Goal: Task Accomplishment & Management: Use online tool/utility

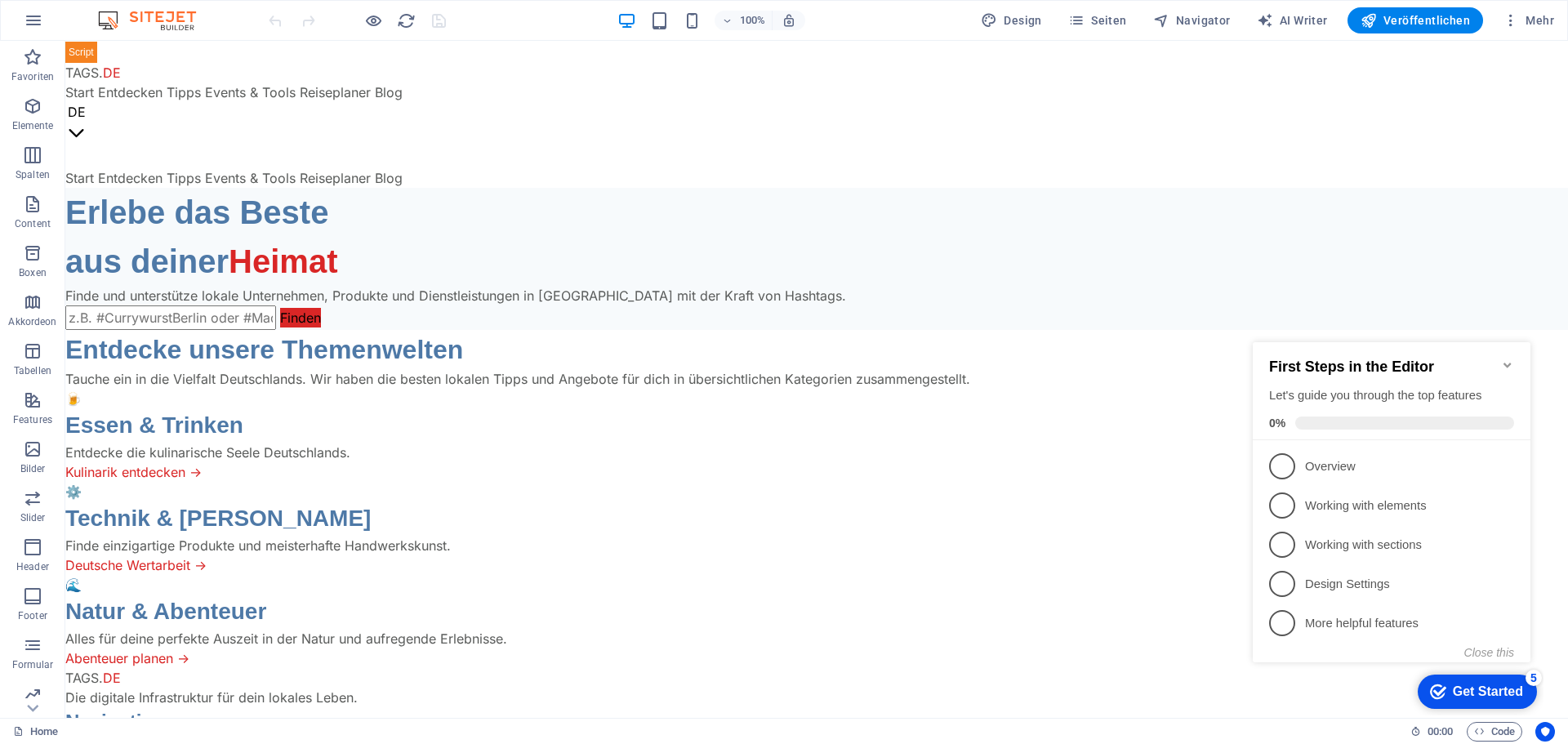
click at [1511, 358] on icon "Minimize checklist" at bounding box center [1507, 365] width 13 height 13
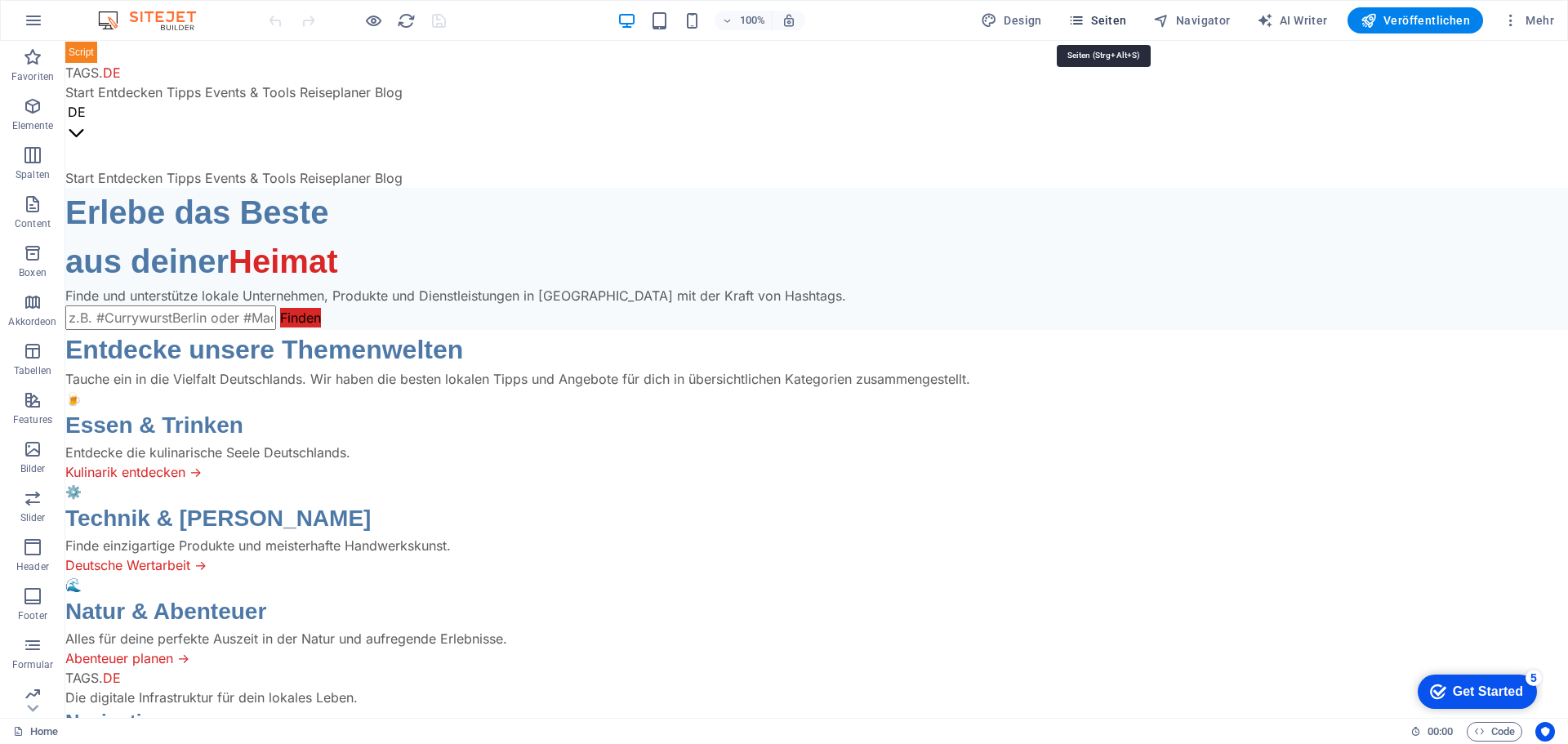
click at [1125, 24] on span "Seiten" at bounding box center [1097, 20] width 59 height 16
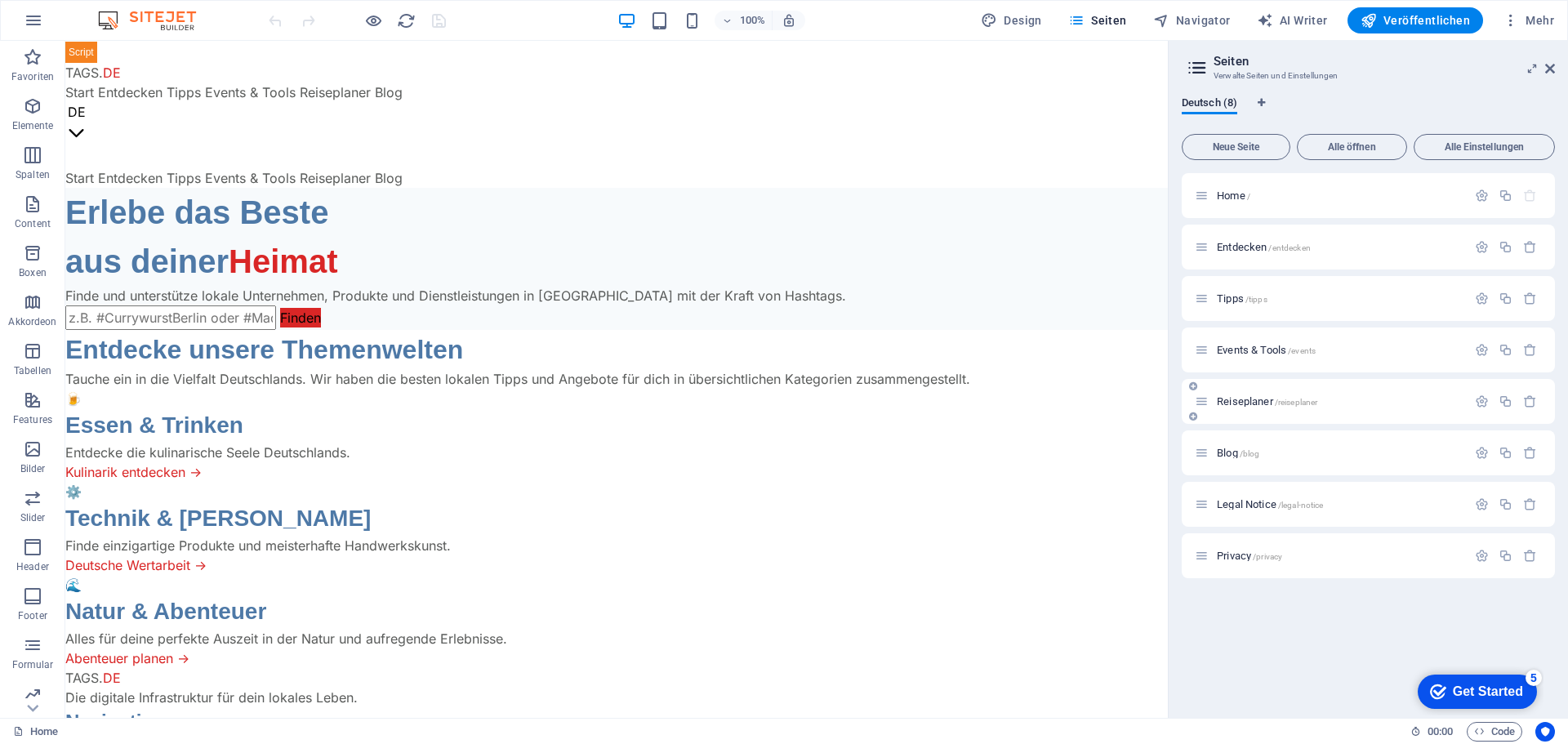
click at [1241, 400] on span "Reiseplaner /reiseplaner" at bounding box center [1267, 400] width 101 height 12
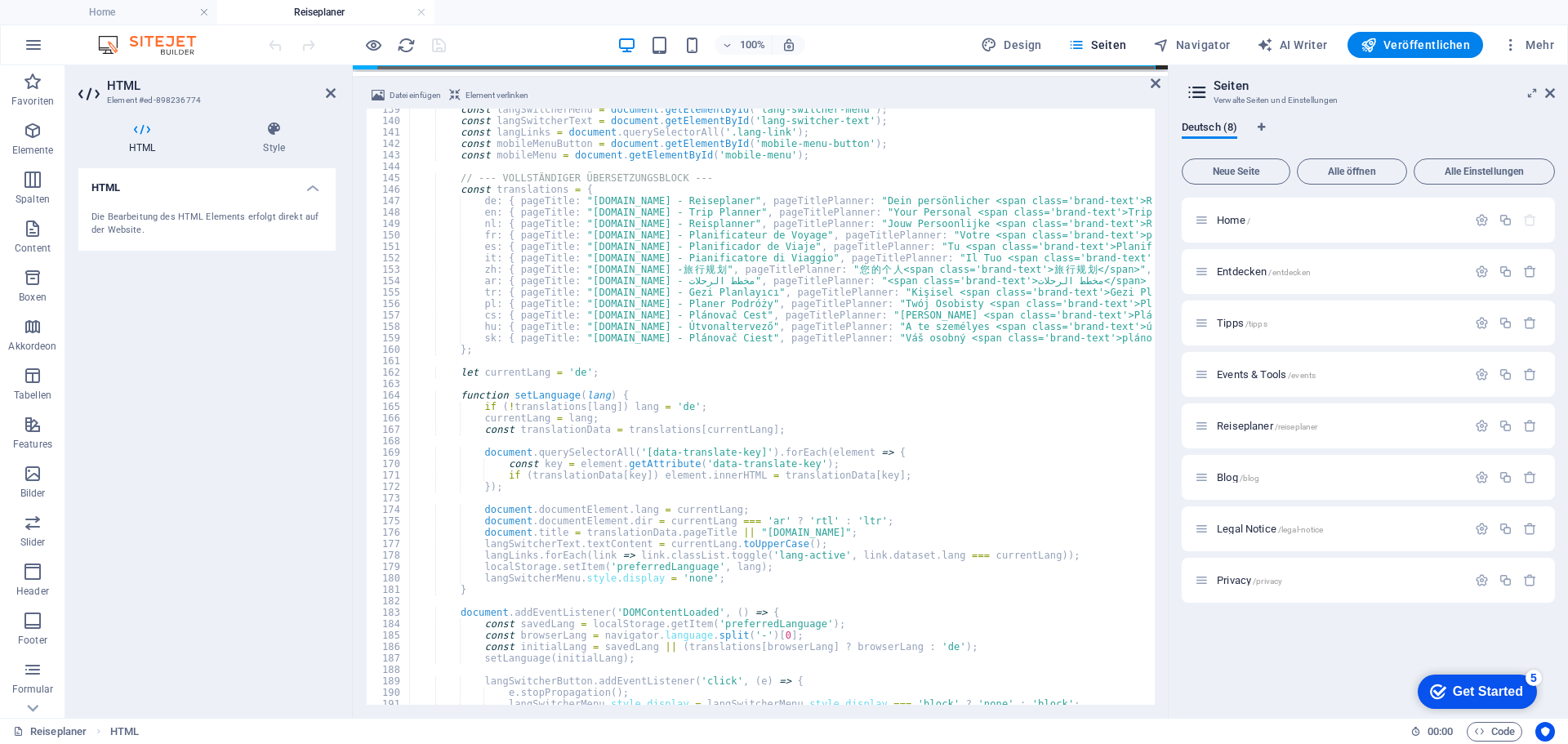
scroll to position [1533, 0]
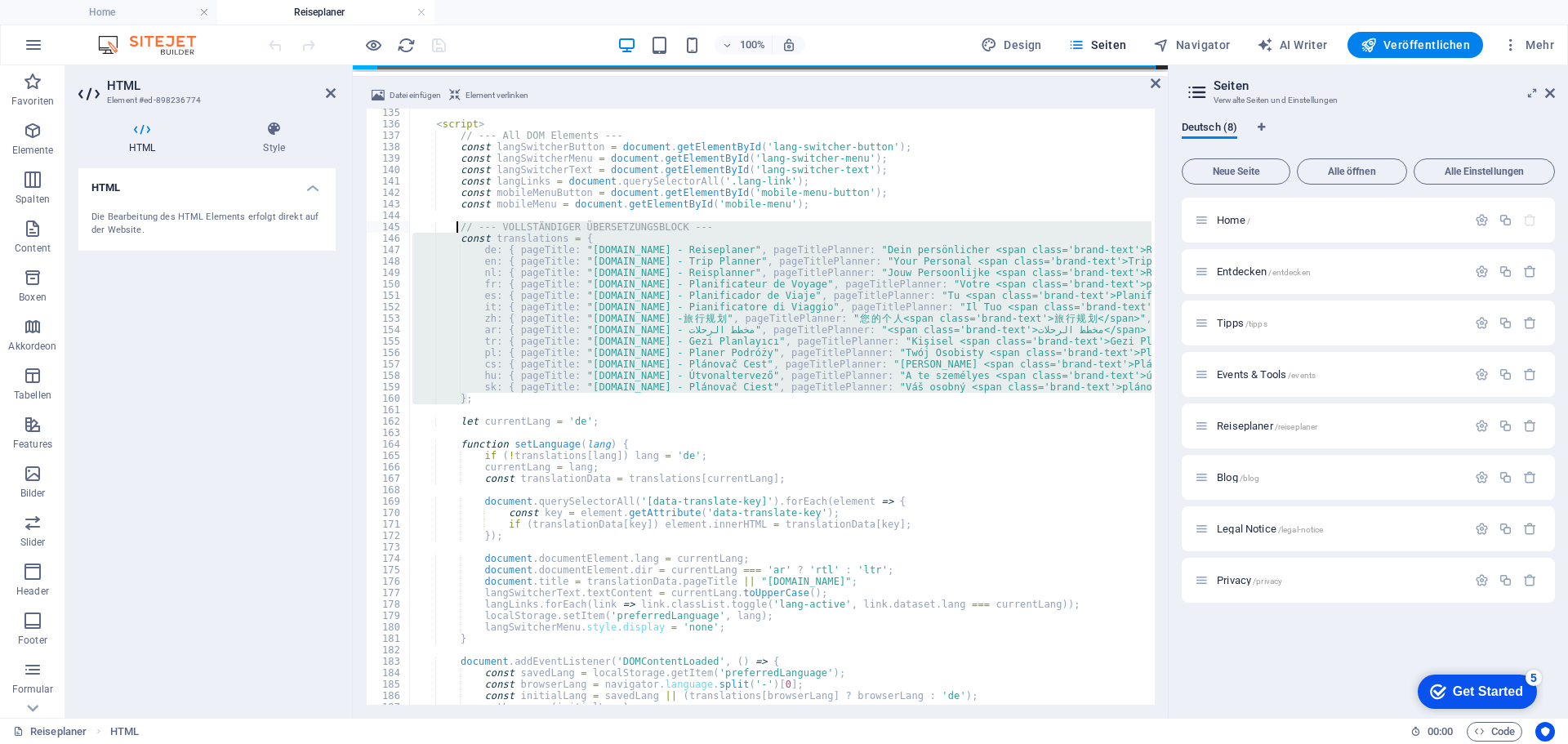
drag, startPoint x: 477, startPoint y: 400, endPoint x: 457, endPoint y: 229, distance: 172.2
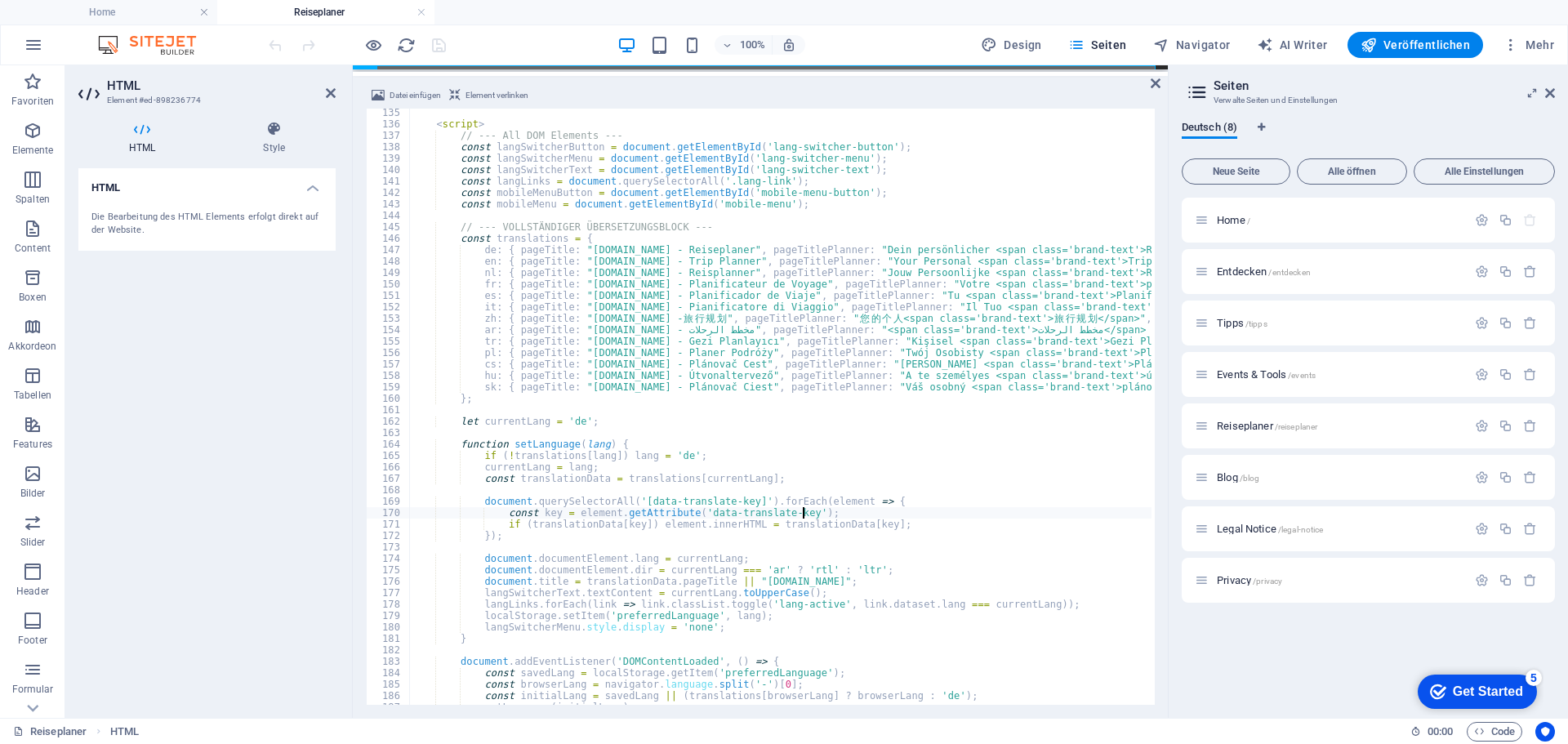
type textarea "const key = element.getAttribute('data-translate-key');"
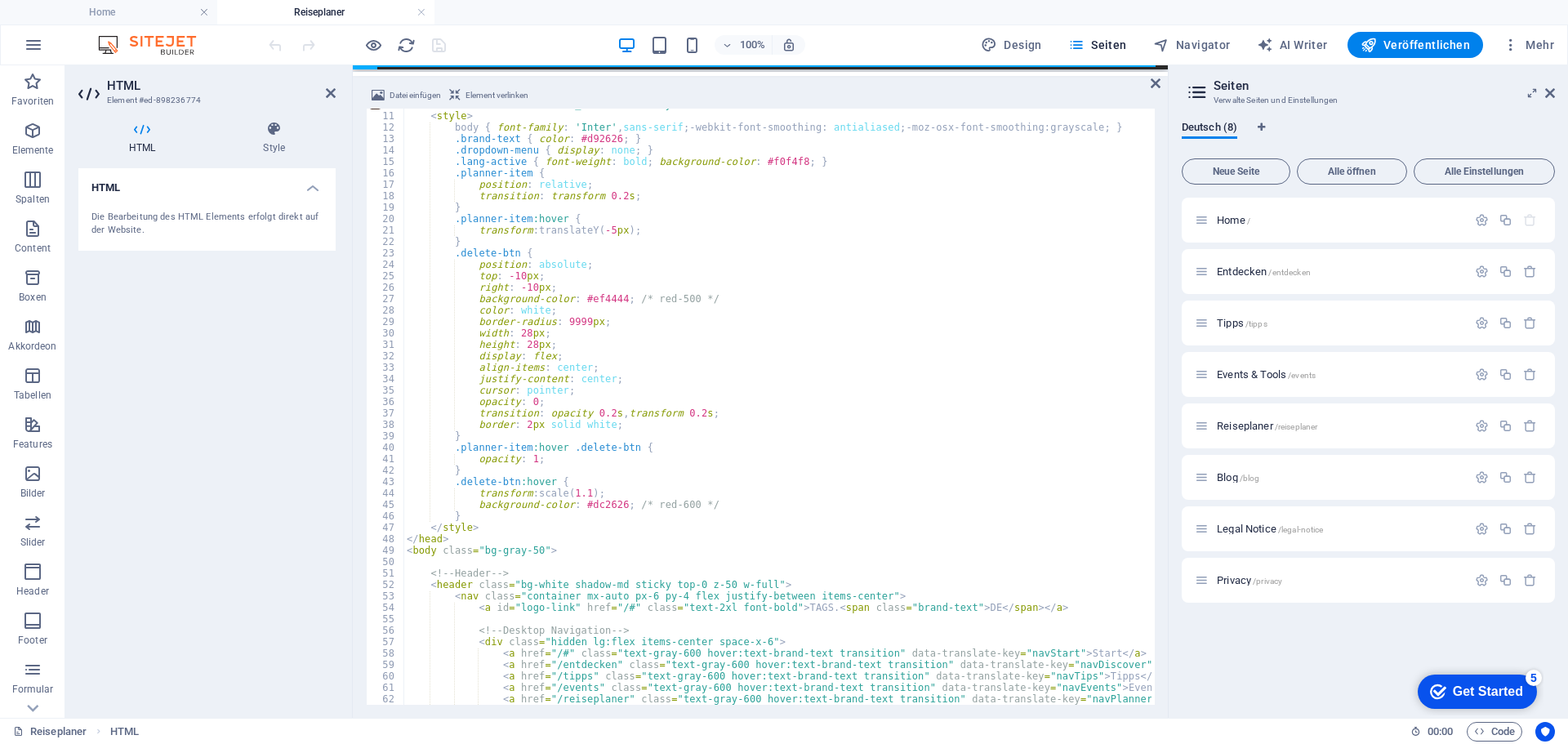
scroll to position [0, 0]
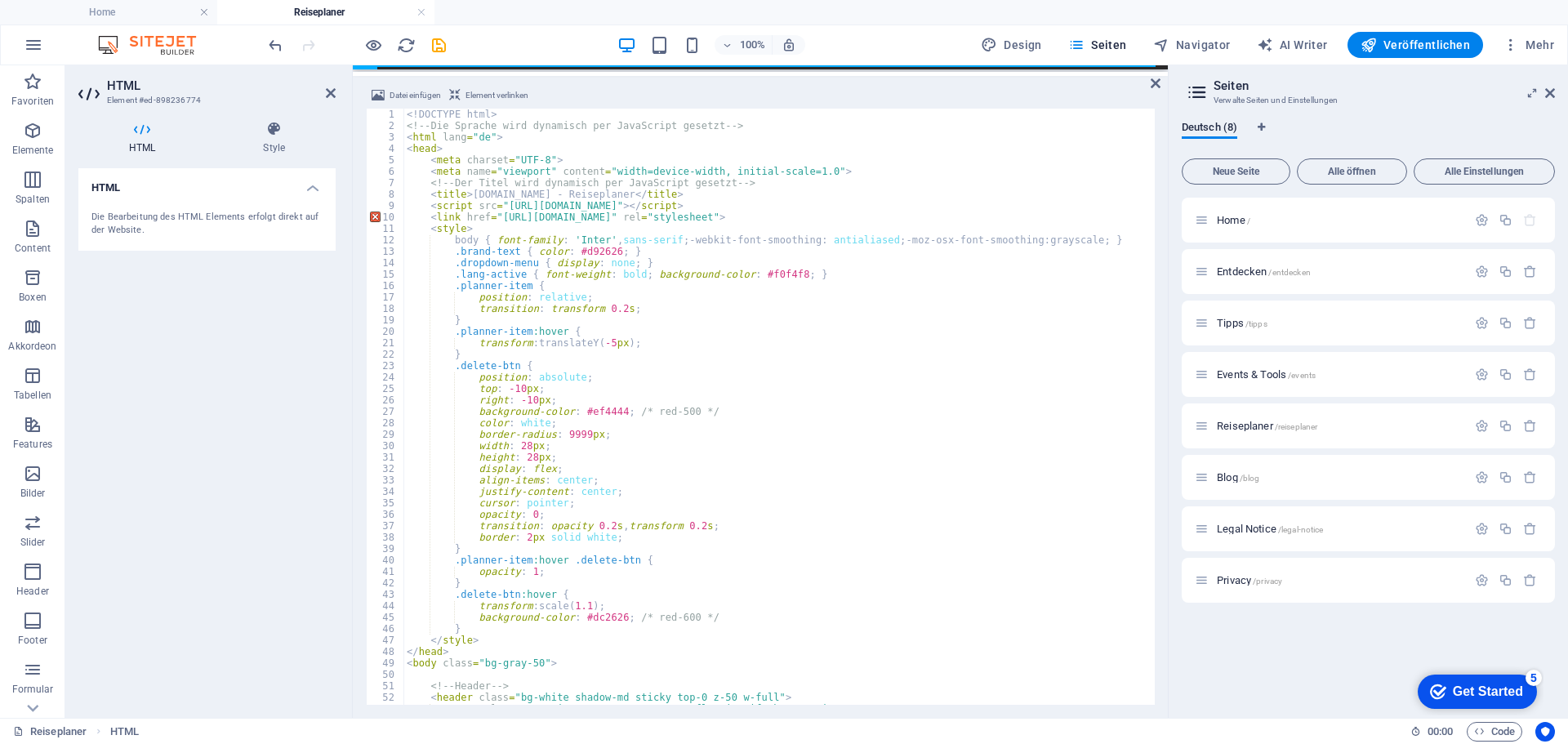
click at [485, 46] on div "100% Design Seiten Navigator AI Writer Veröffentlichen Mehr" at bounding box center [912, 45] width 1295 height 26
click at [437, 49] on icon "save" at bounding box center [439, 45] width 19 height 19
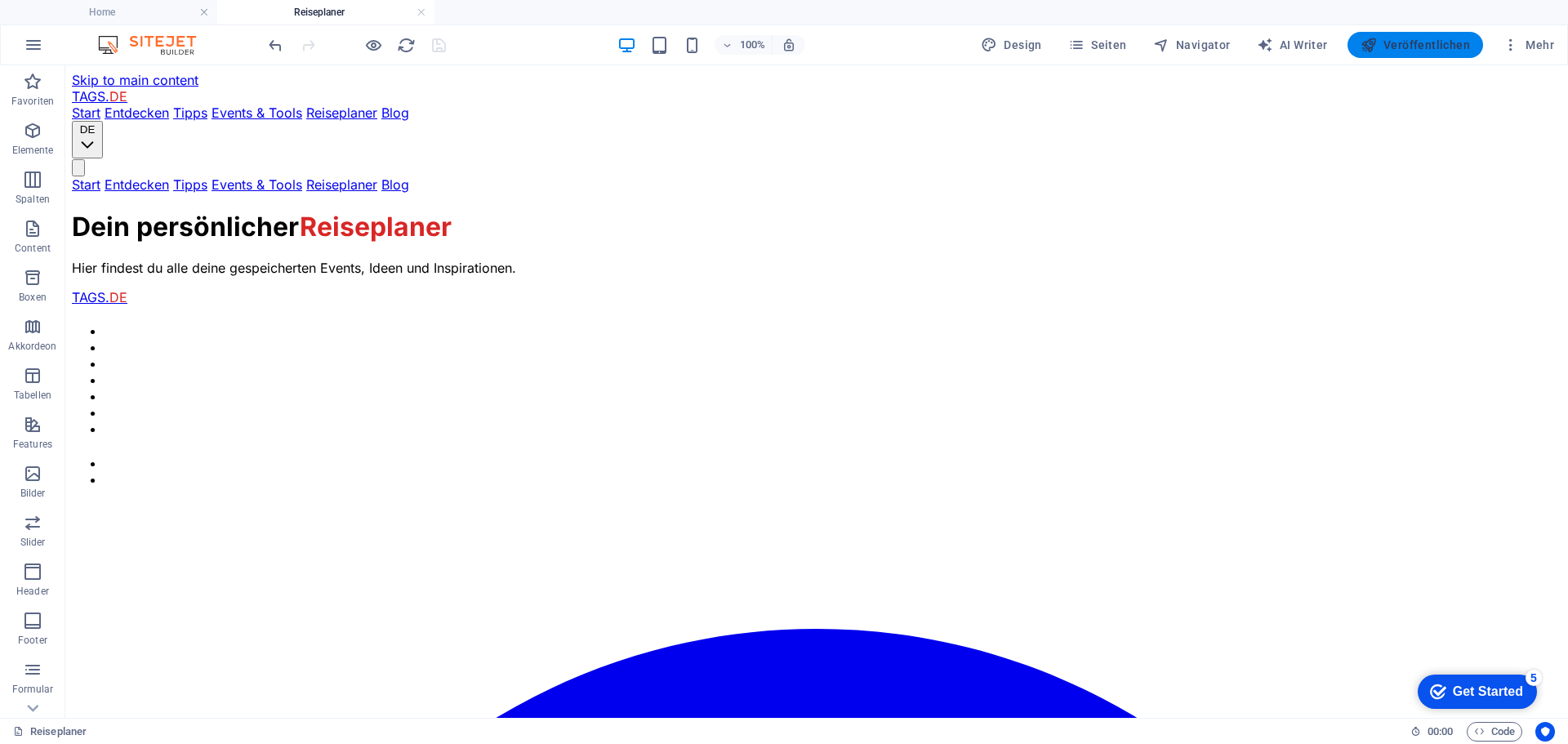
click at [1416, 37] on span "Veröffentlichen" at bounding box center [1415, 44] width 109 height 16
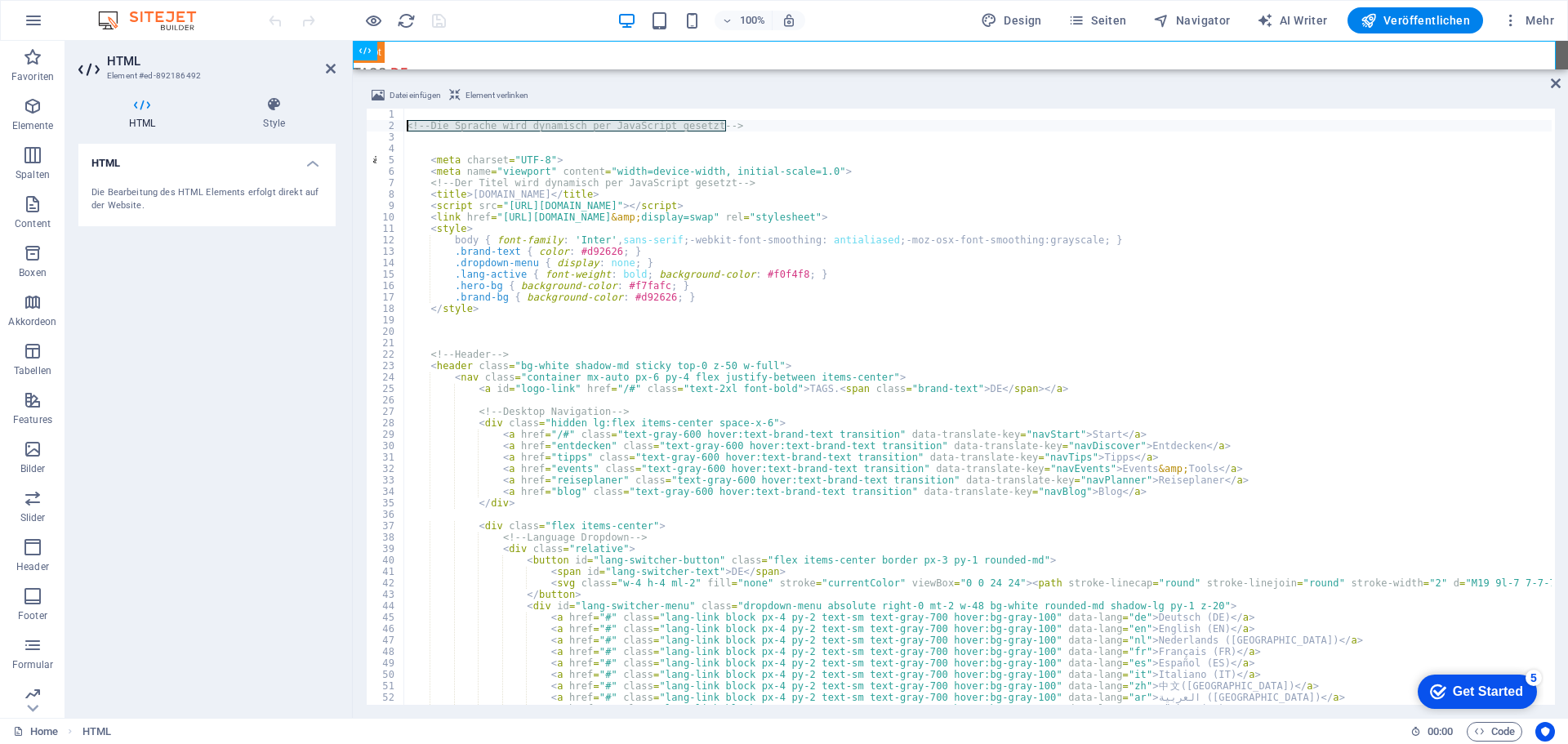
drag, startPoint x: 734, startPoint y: 124, endPoint x: 400, endPoint y: 125, distance: 334.0
click at [400, 125] on div "1 2 3 4 5 6 7 8 9 10 11 12 13 14 15 16 17 18 19 20 21 22 23 24 25 26 27 28 29 3…" at bounding box center [960, 406] width 1189 height 596
click at [1118, 17] on span "Seiten" at bounding box center [1097, 20] width 59 height 16
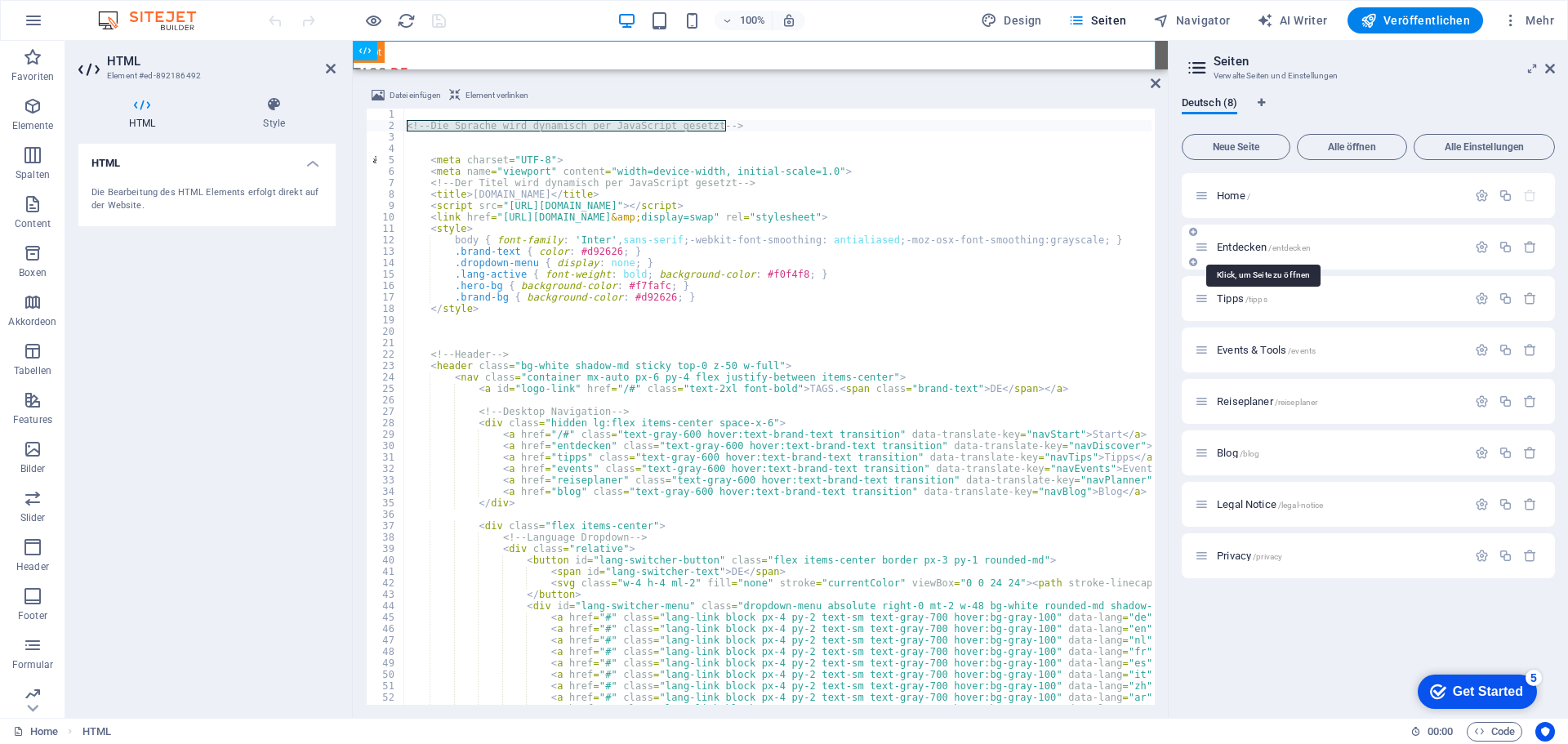
click at [1234, 243] on span "Entdecken /entdecken" at bounding box center [1264, 246] width 94 height 12
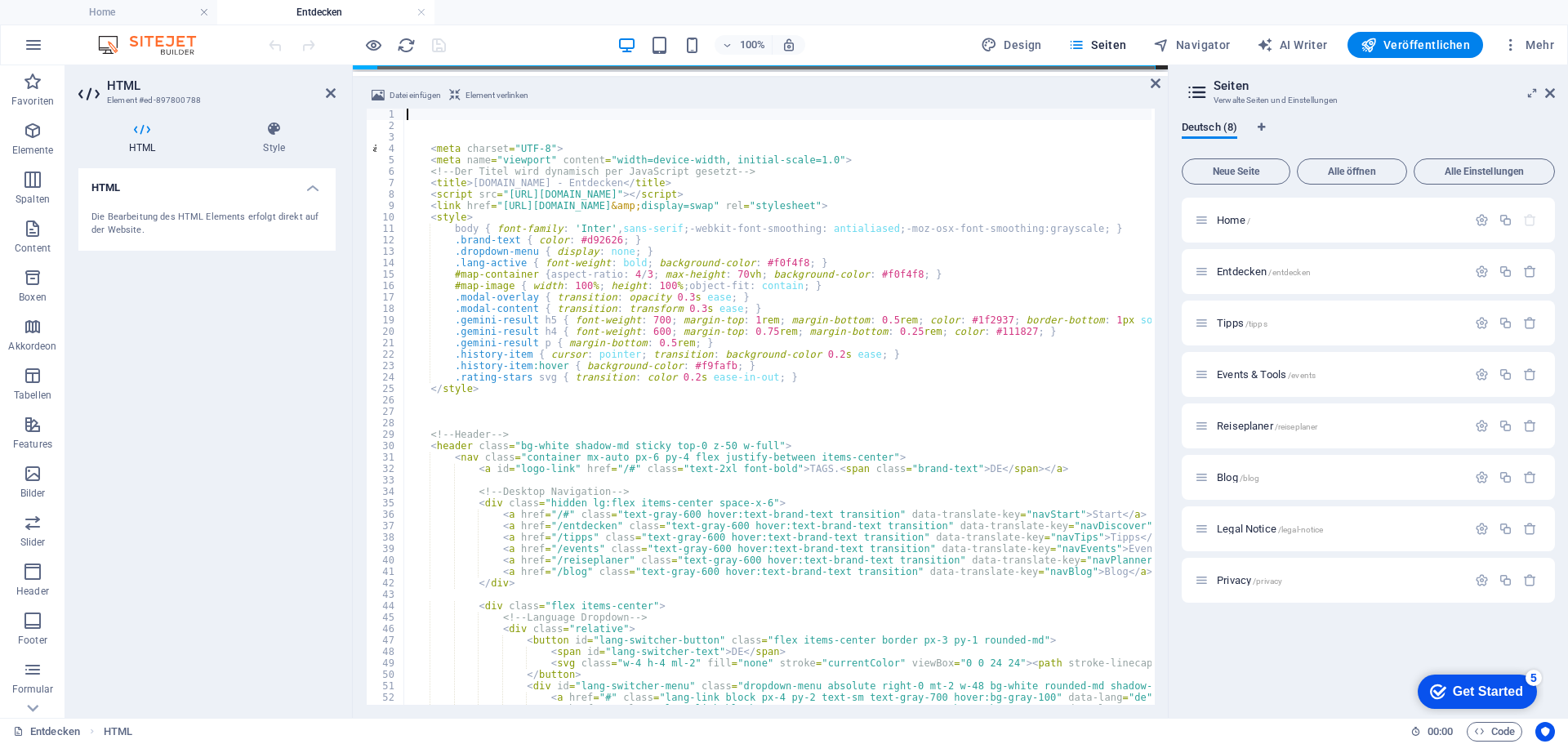
click at [149, 16] on h4 "Home" at bounding box center [108, 11] width 218 height 18
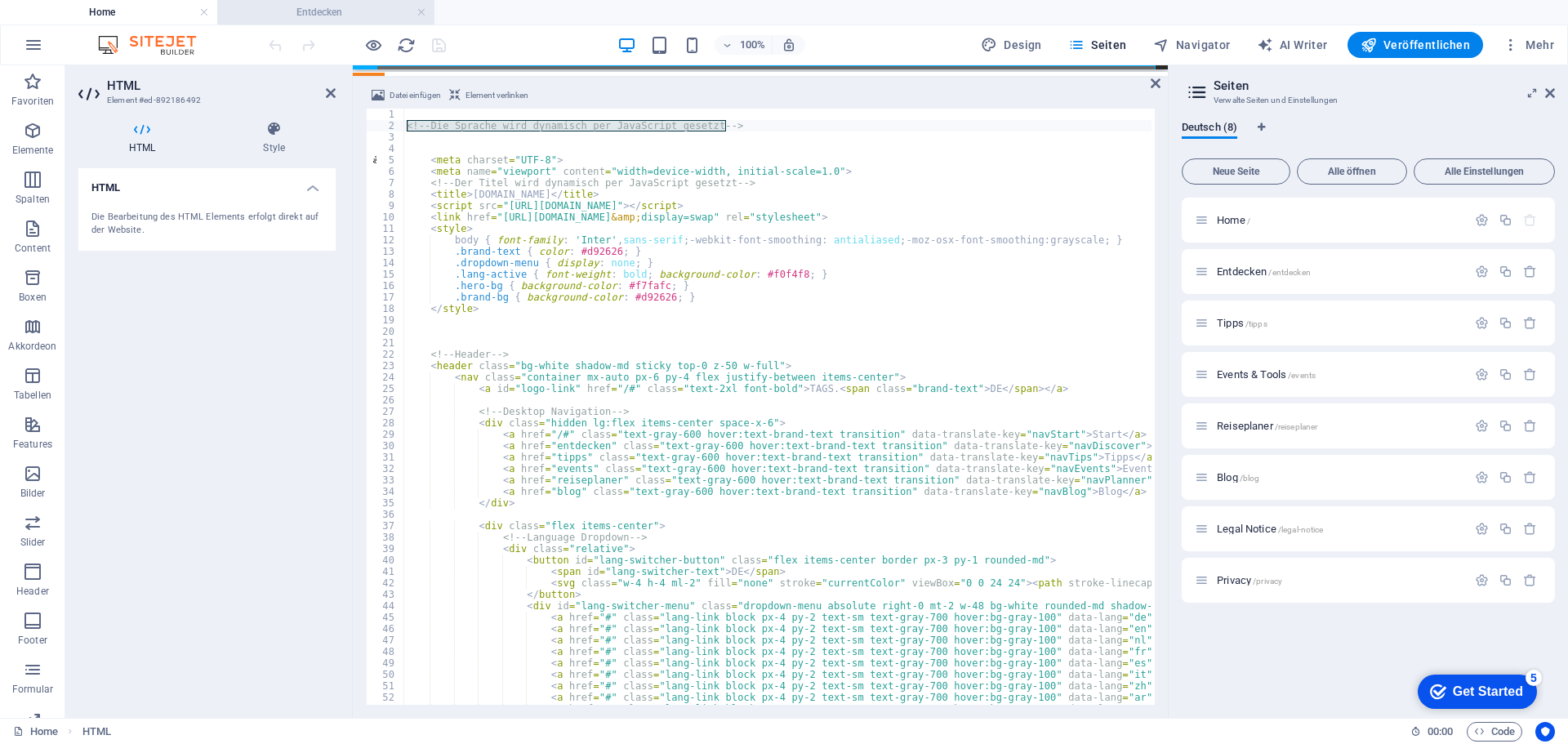
click at [352, 15] on h4 "Entdecken" at bounding box center [326, 11] width 218 height 18
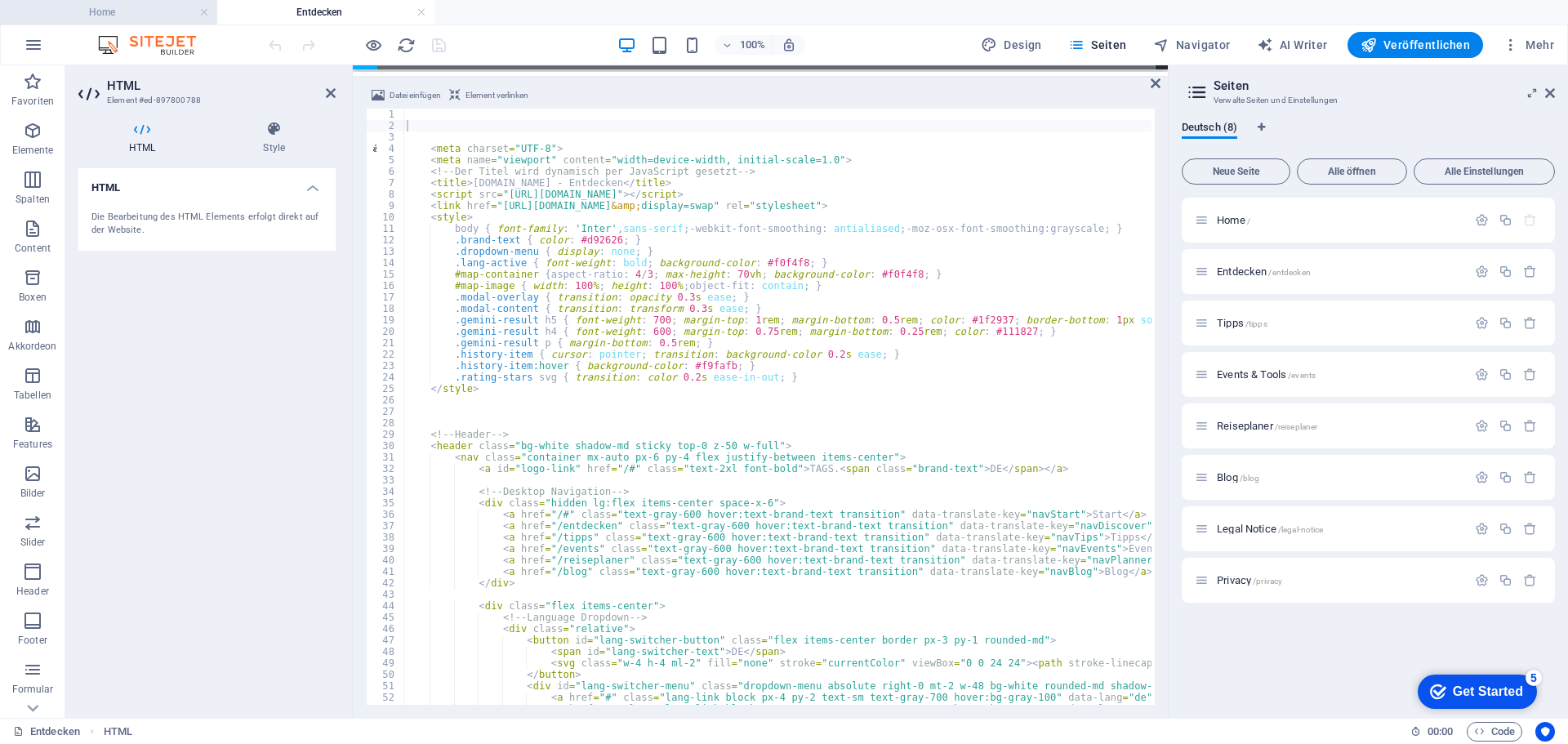
click at [150, 5] on h4 "Home" at bounding box center [108, 11] width 218 height 18
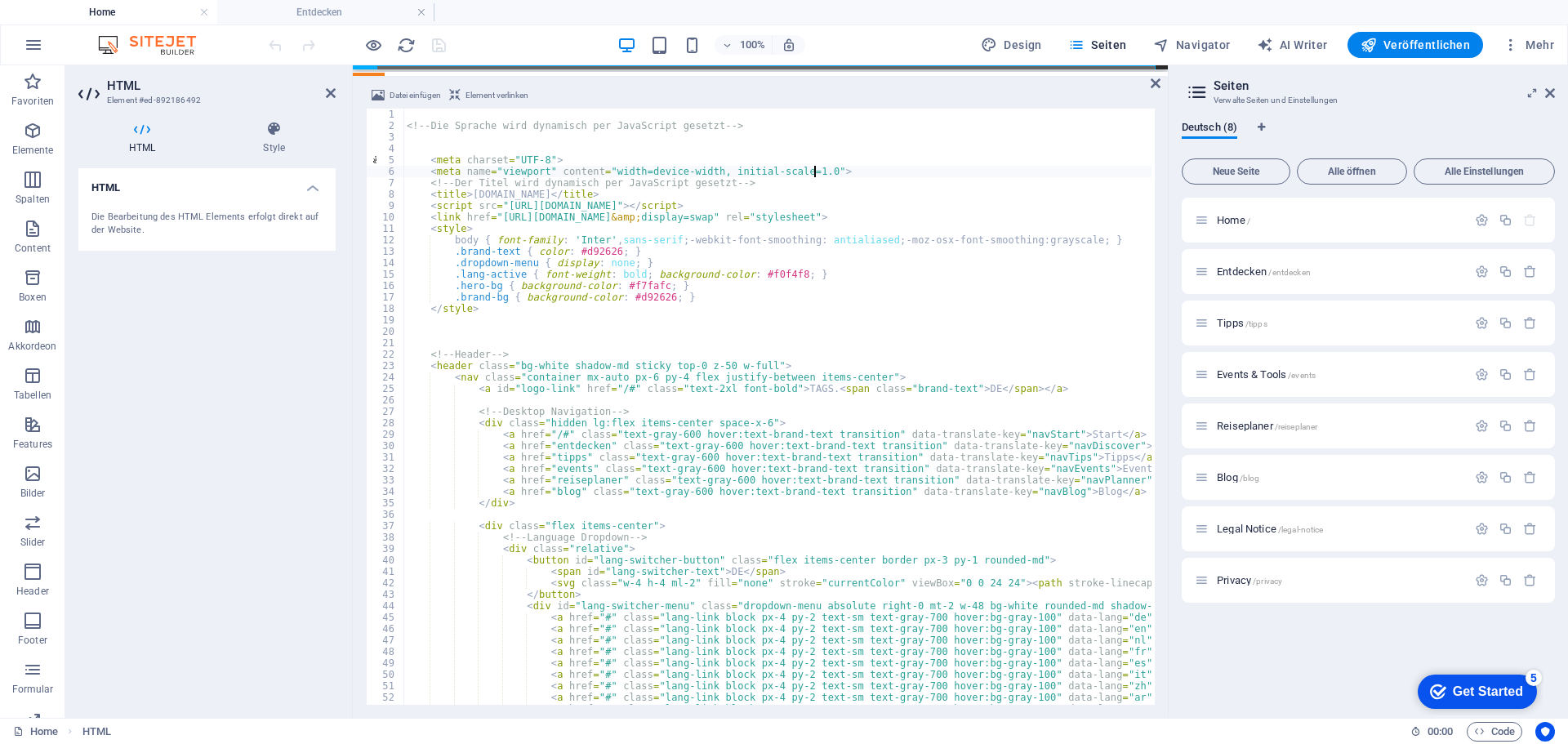
drag, startPoint x: 731, startPoint y: 129, endPoint x: 407, endPoint y: 123, distance: 324.1
type textarea "<!-- Die Sprache wird dynamisch per JavaScript gesetzt -->"
click at [316, 11] on h4 "Entdecken" at bounding box center [326, 11] width 218 height 18
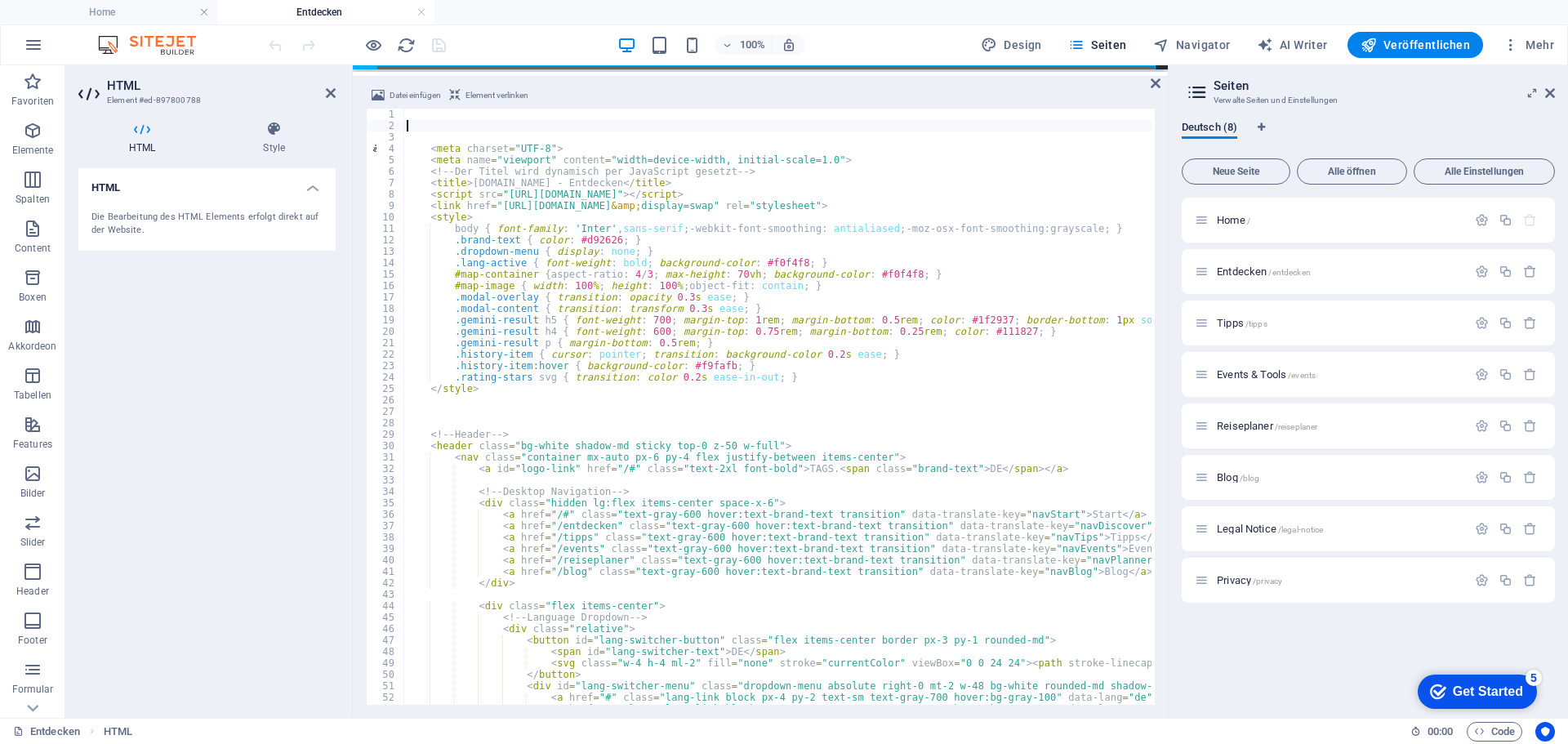
paste textarea "<!-- Die Sprache wird dynamisch per JavaScript gesetzt -->"
type textarea "<!-- Die Sprache wird dynamisch per JavaScript gesetzt -->"
click at [489, 49] on div "100% Design Seiten Navigator AI Writer Veröffentlichen Mehr" at bounding box center [912, 45] width 1295 height 26
click at [438, 45] on icon "save" at bounding box center [439, 45] width 19 height 19
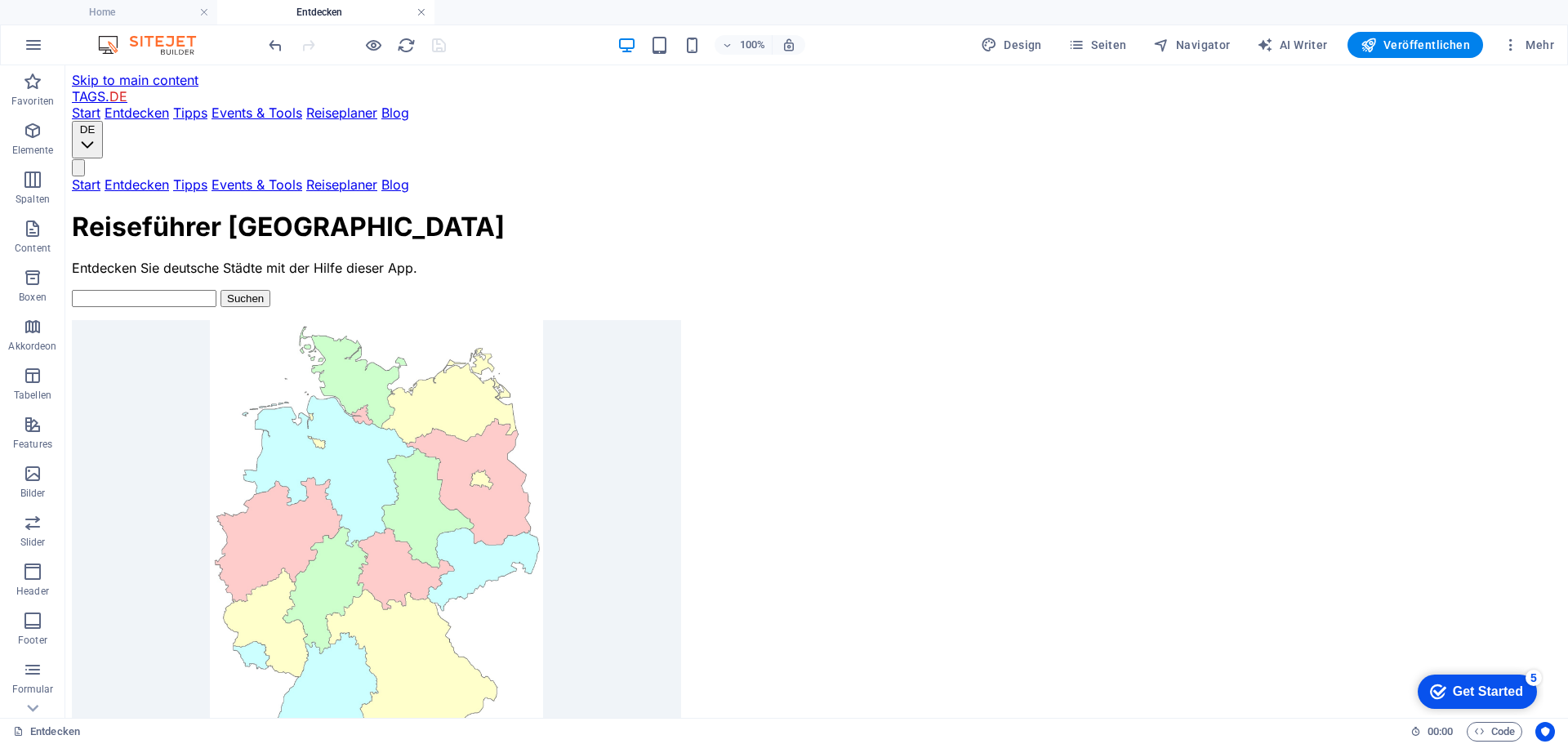
click at [426, 11] on link at bounding box center [421, 12] width 9 height 16
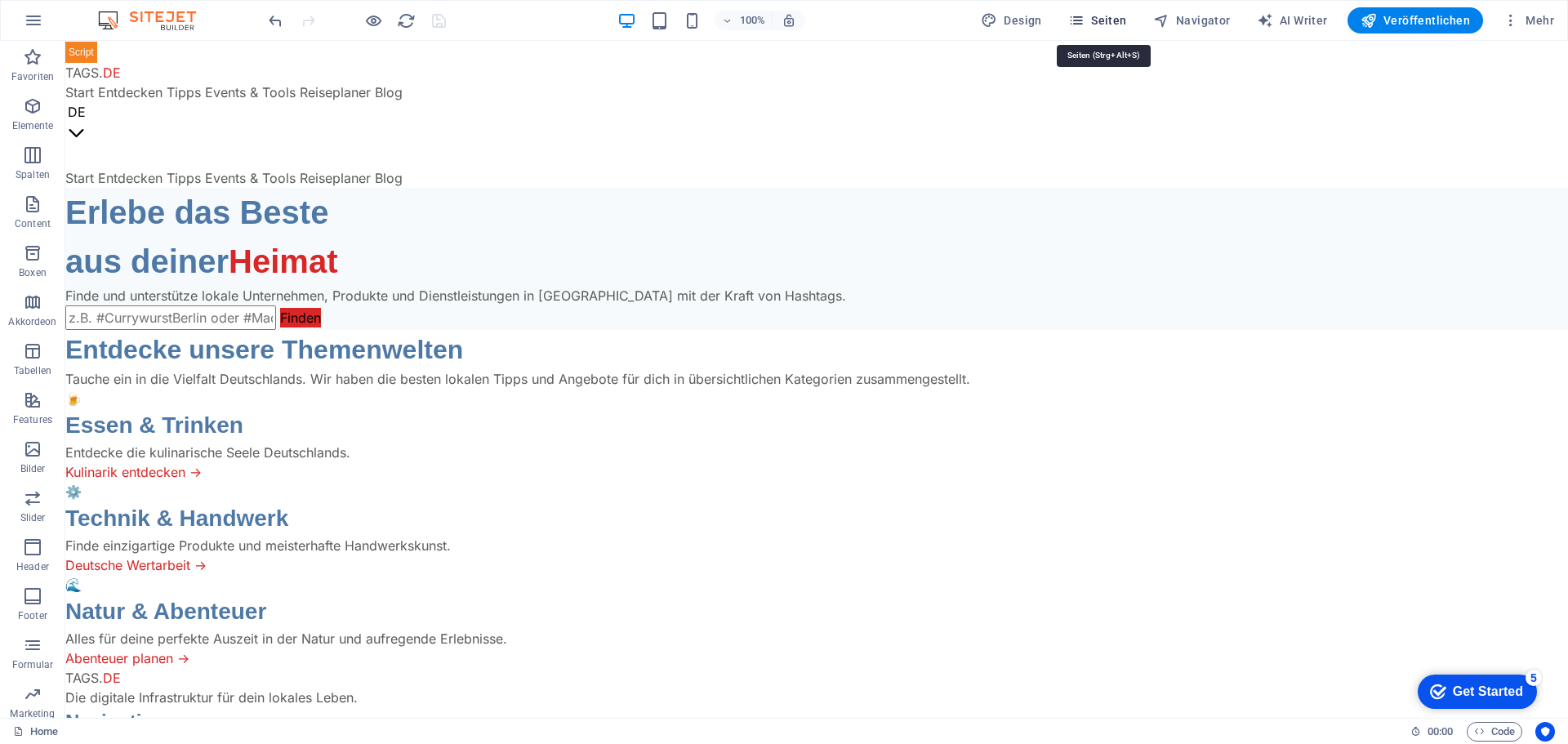
click at [1105, 22] on span "Seiten" at bounding box center [1097, 20] width 59 height 16
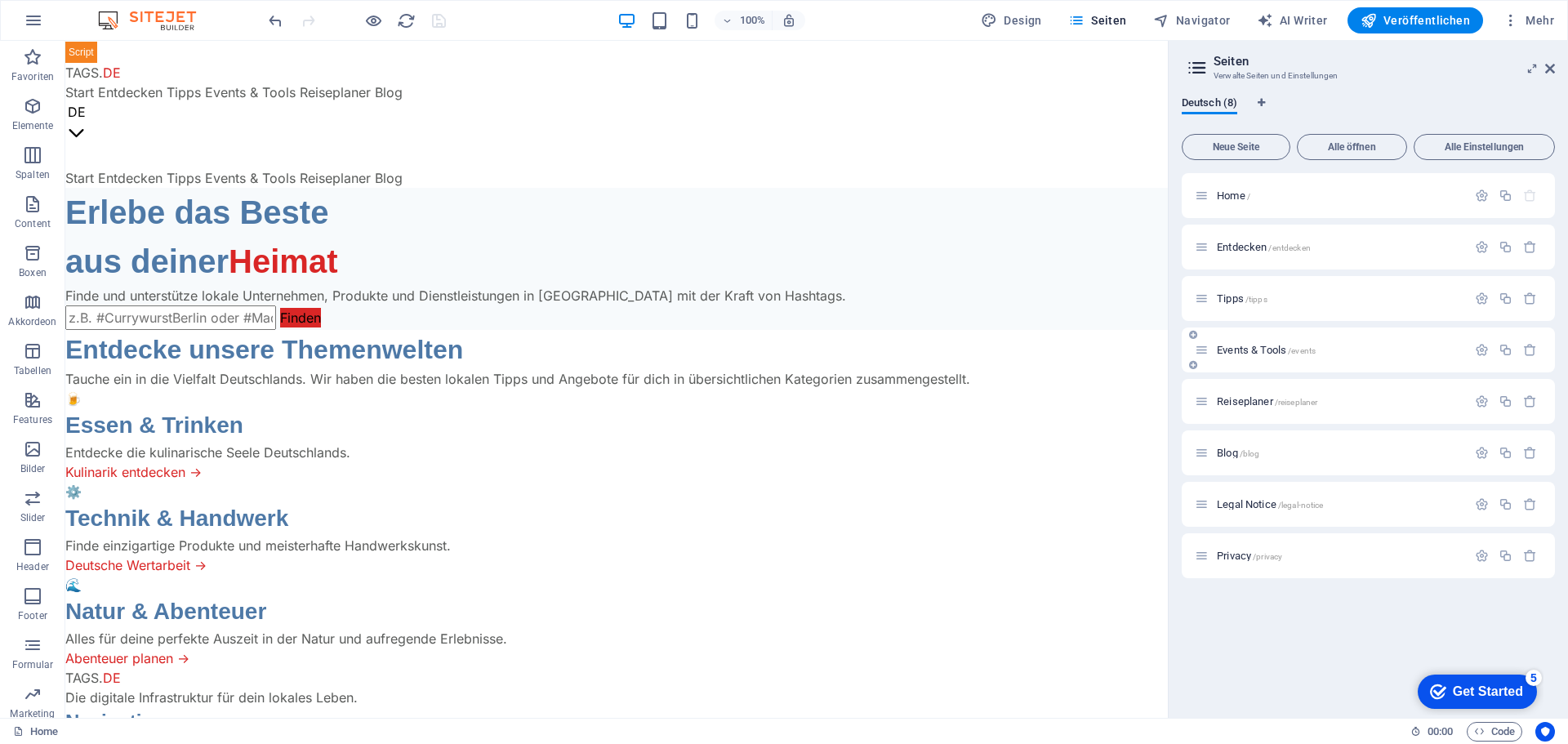
click at [1250, 345] on span "Events & Tools /events" at bounding box center [1266, 349] width 99 height 12
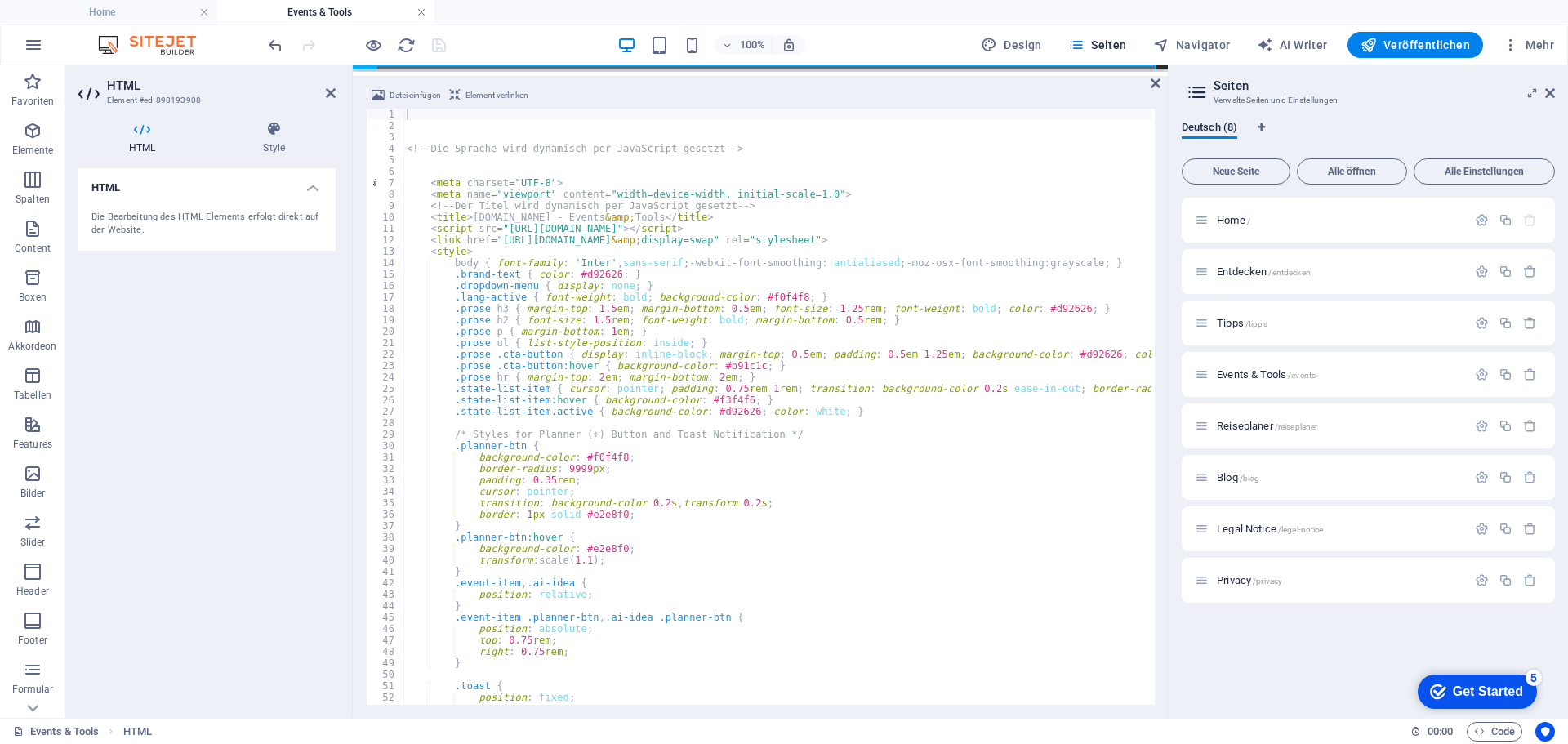
click at [424, 10] on link at bounding box center [421, 12] width 9 height 16
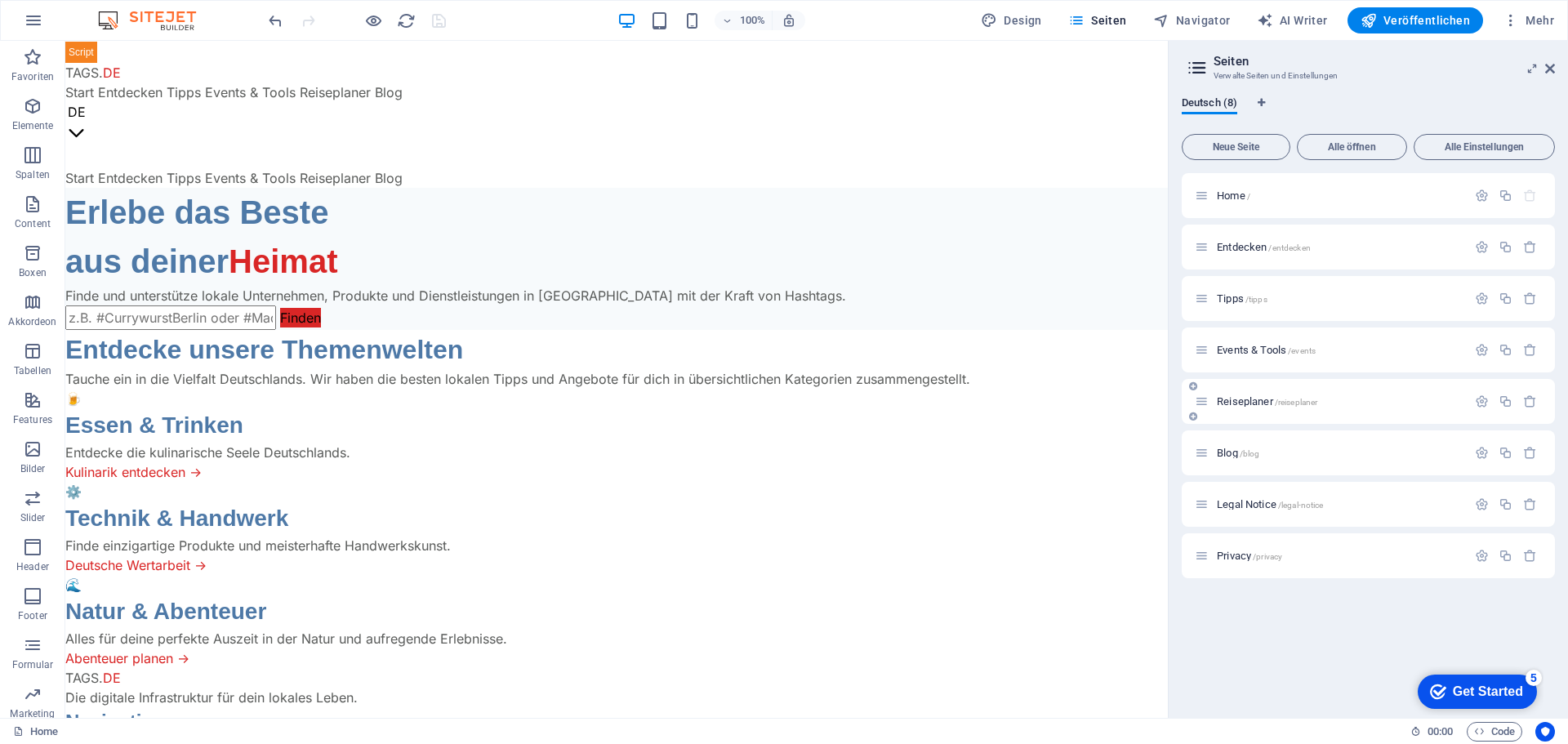
click at [1245, 404] on span "Reiseplaner /reiseplaner" at bounding box center [1267, 400] width 101 height 12
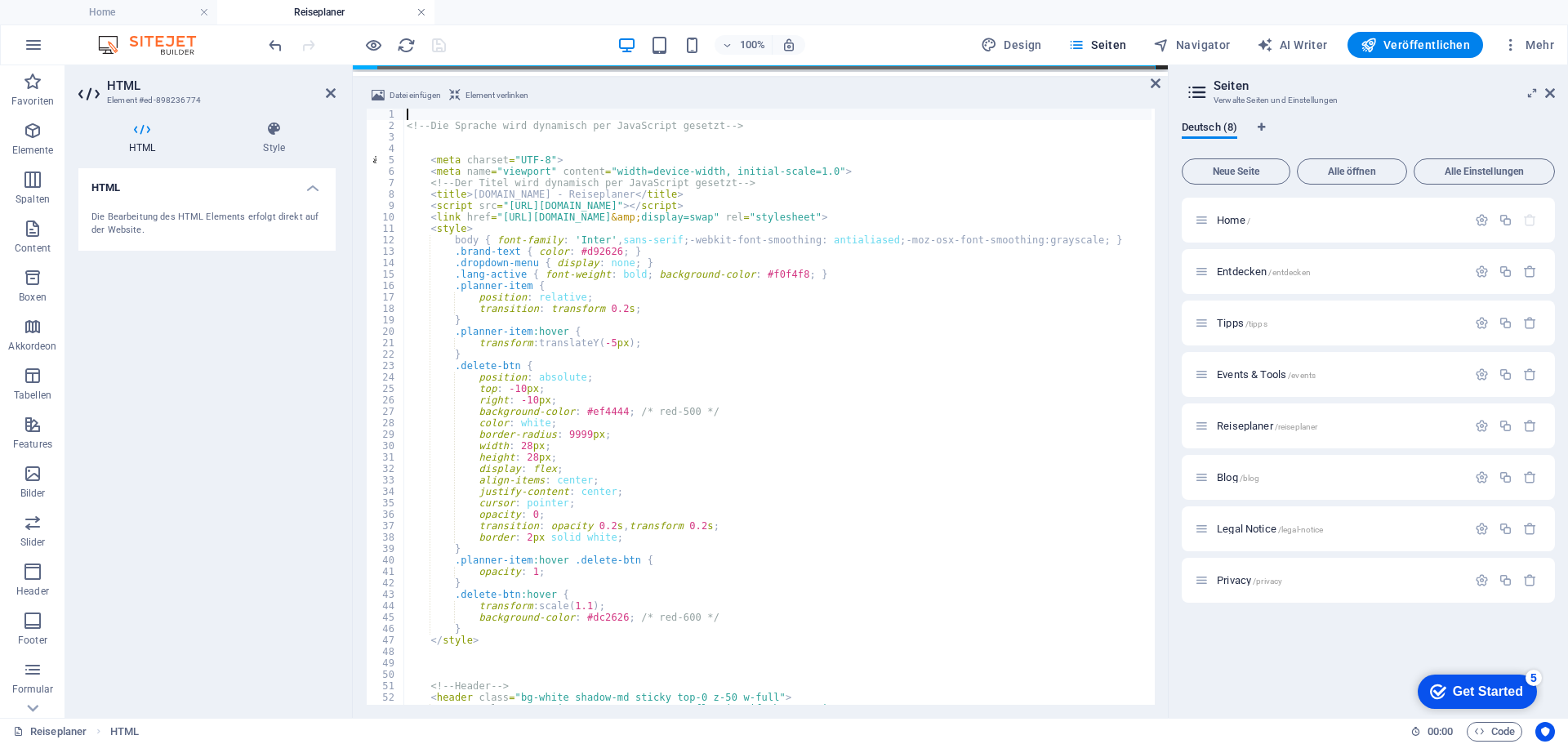
click at [417, 12] on link at bounding box center [421, 12] width 9 height 16
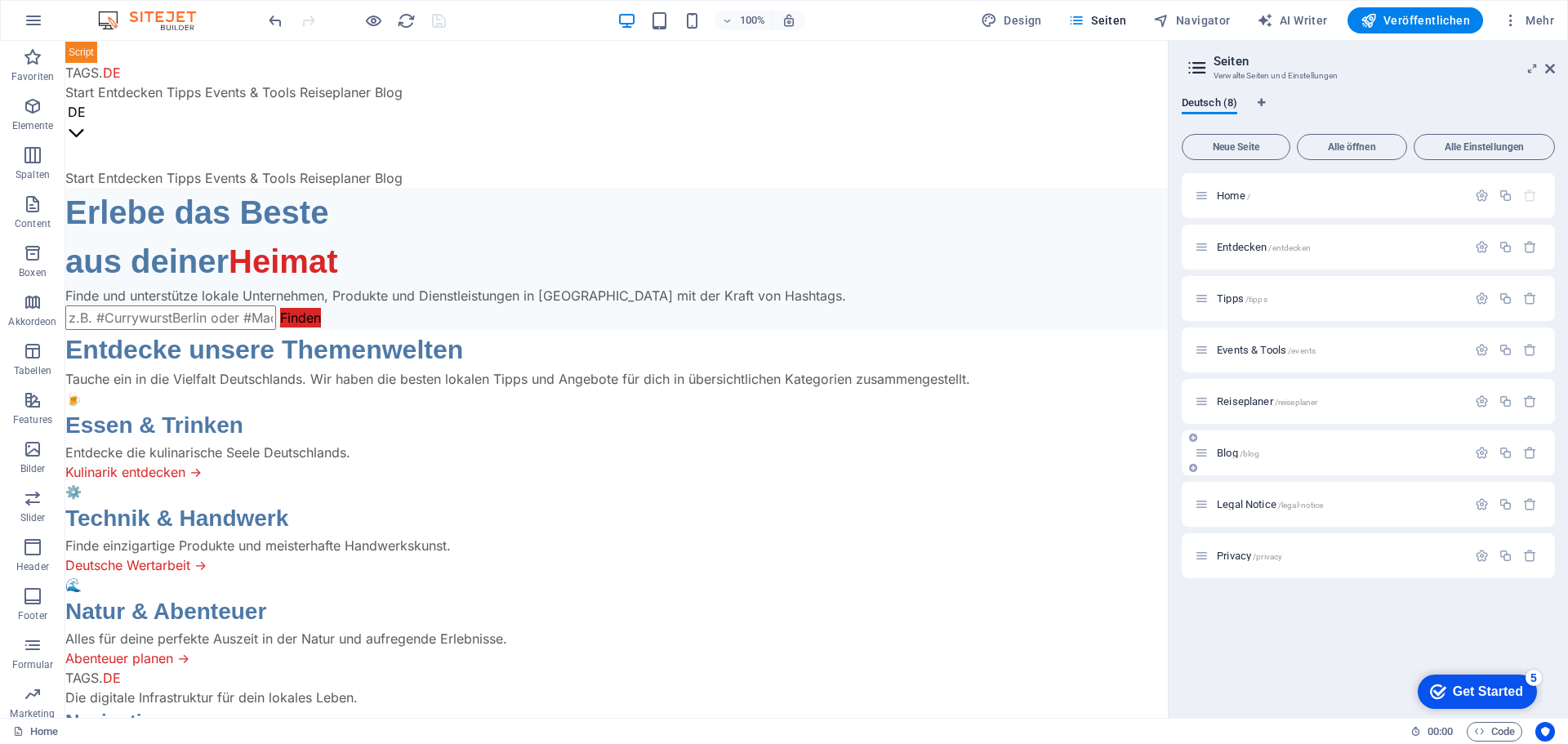
click at [1222, 452] on span "Blog /blog" at bounding box center [1237, 452] width 42 height 12
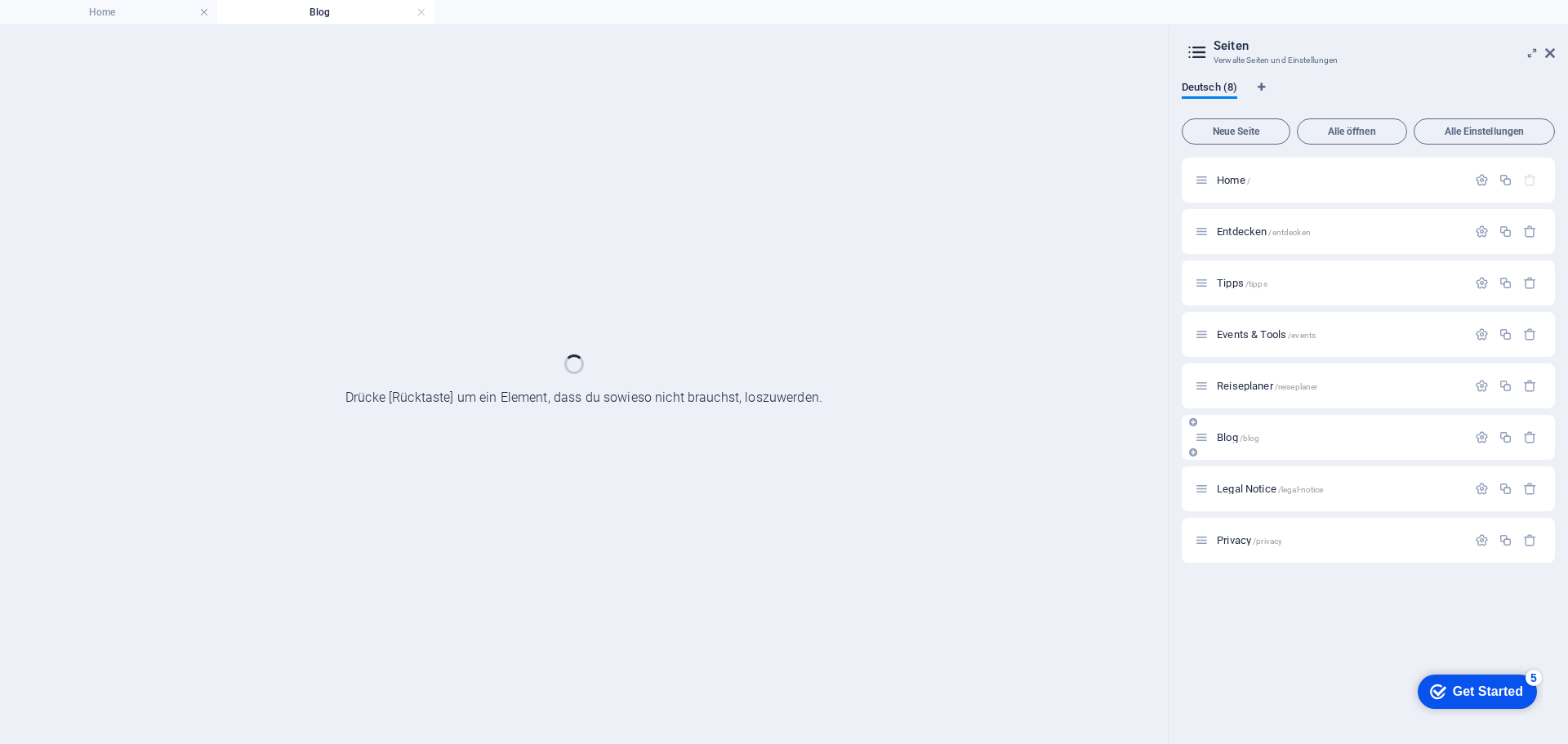
click at [1222, 452] on div "Home / Entdecken /entdecken Tipps /tipps Events & Tools /events Reiseplaner /re…" at bounding box center [1368, 360] width 374 height 405
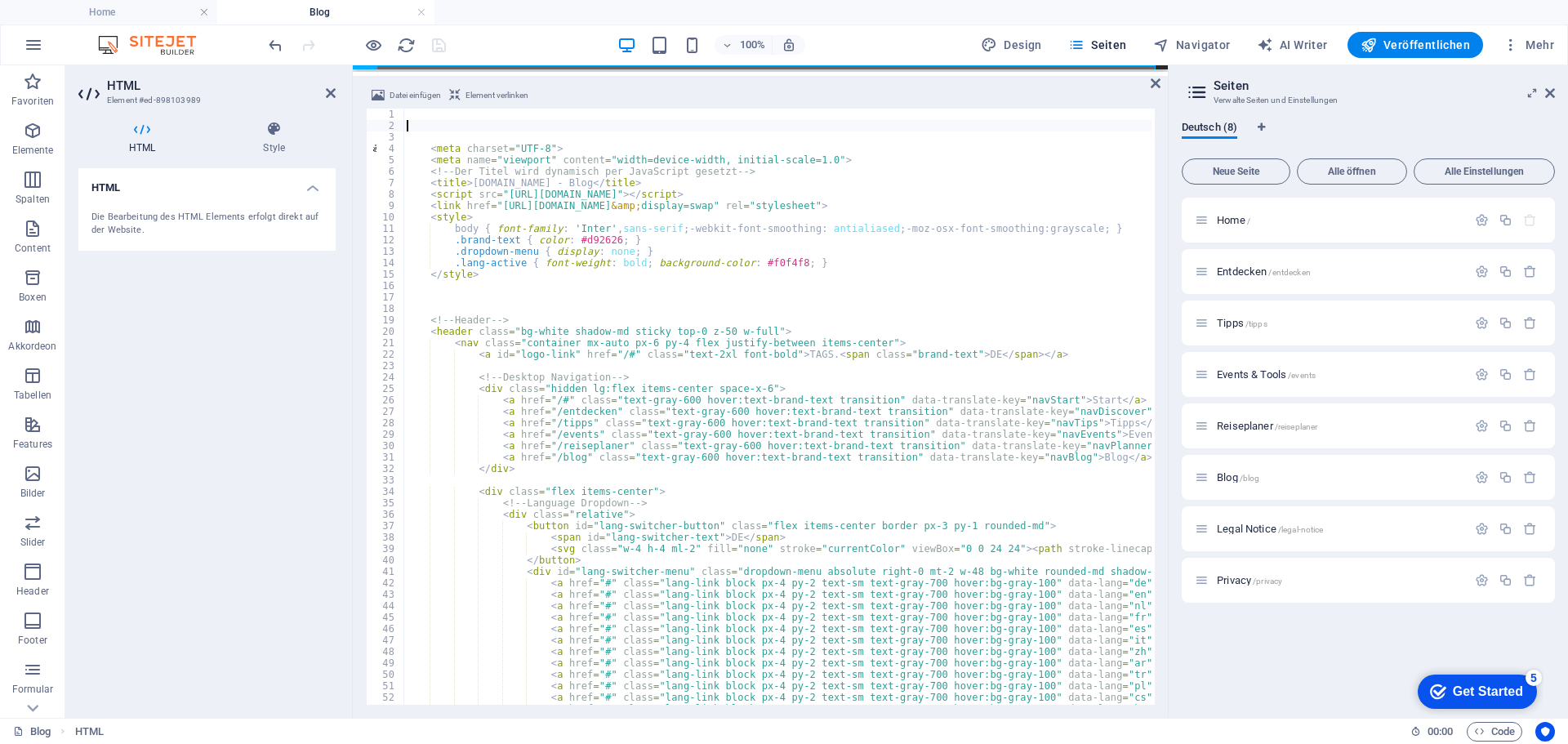
type textarea "<!-- Die Sprache wird dynamisch per JavaScript gesetzt -->"
click at [497, 40] on div "100% Design Seiten Navigator AI Writer Veröffentlichen Mehr" at bounding box center [912, 45] width 1295 height 26
click at [440, 47] on icon "save" at bounding box center [439, 45] width 19 height 19
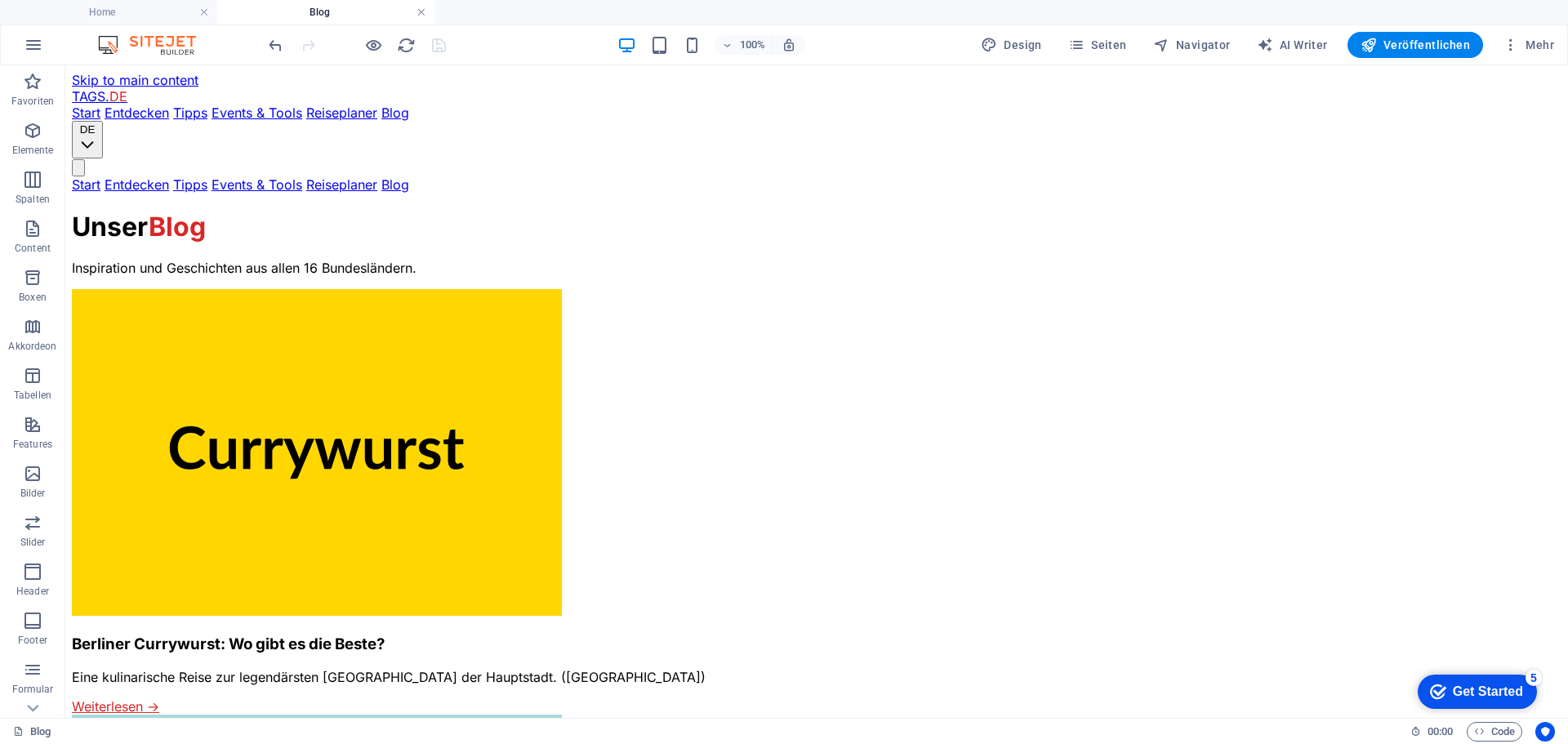
click at [424, 9] on link at bounding box center [421, 12] width 9 height 16
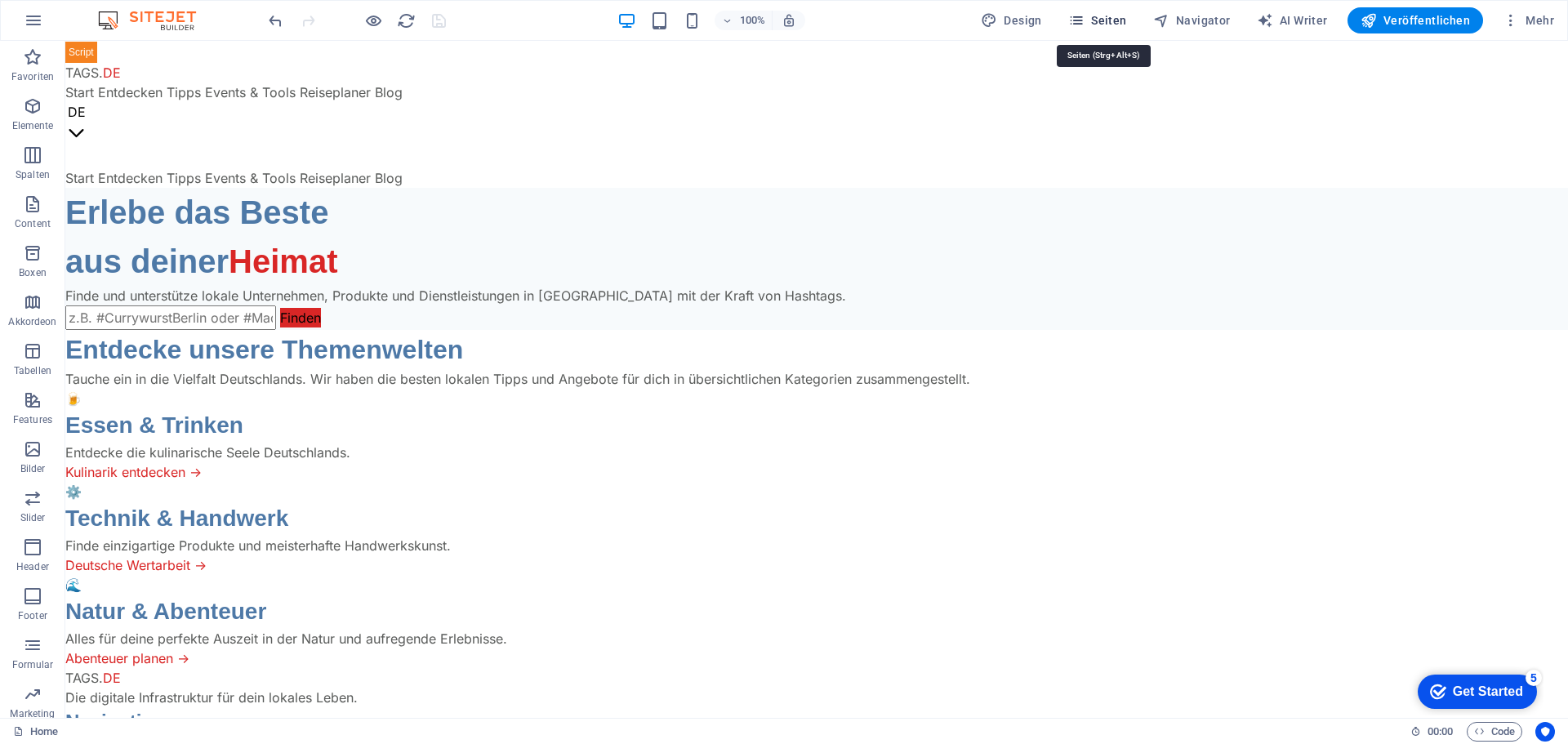
click at [1123, 16] on span "Seiten" at bounding box center [1097, 20] width 59 height 16
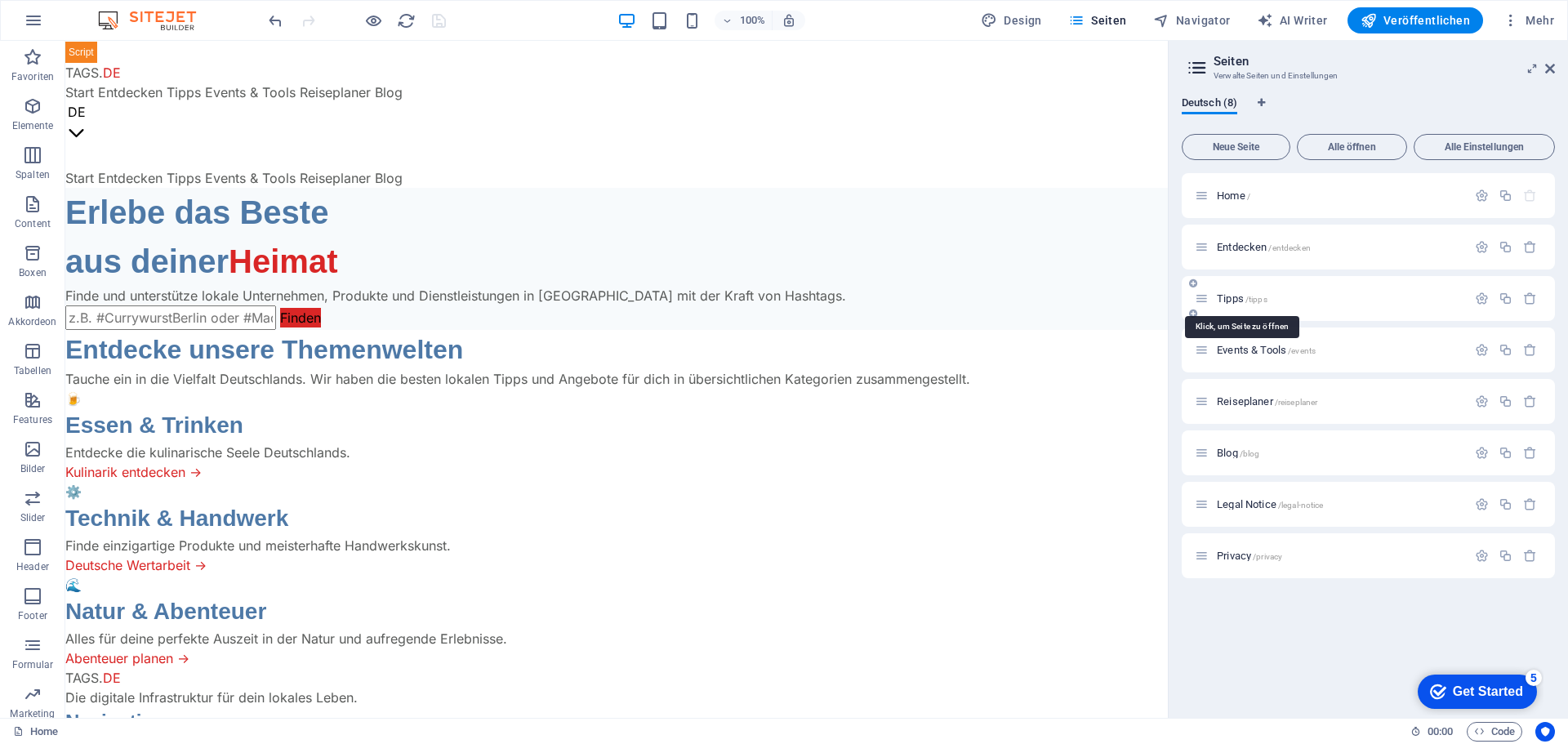
click at [1241, 294] on span "Tipps /tipps" at bounding box center [1242, 298] width 50 height 12
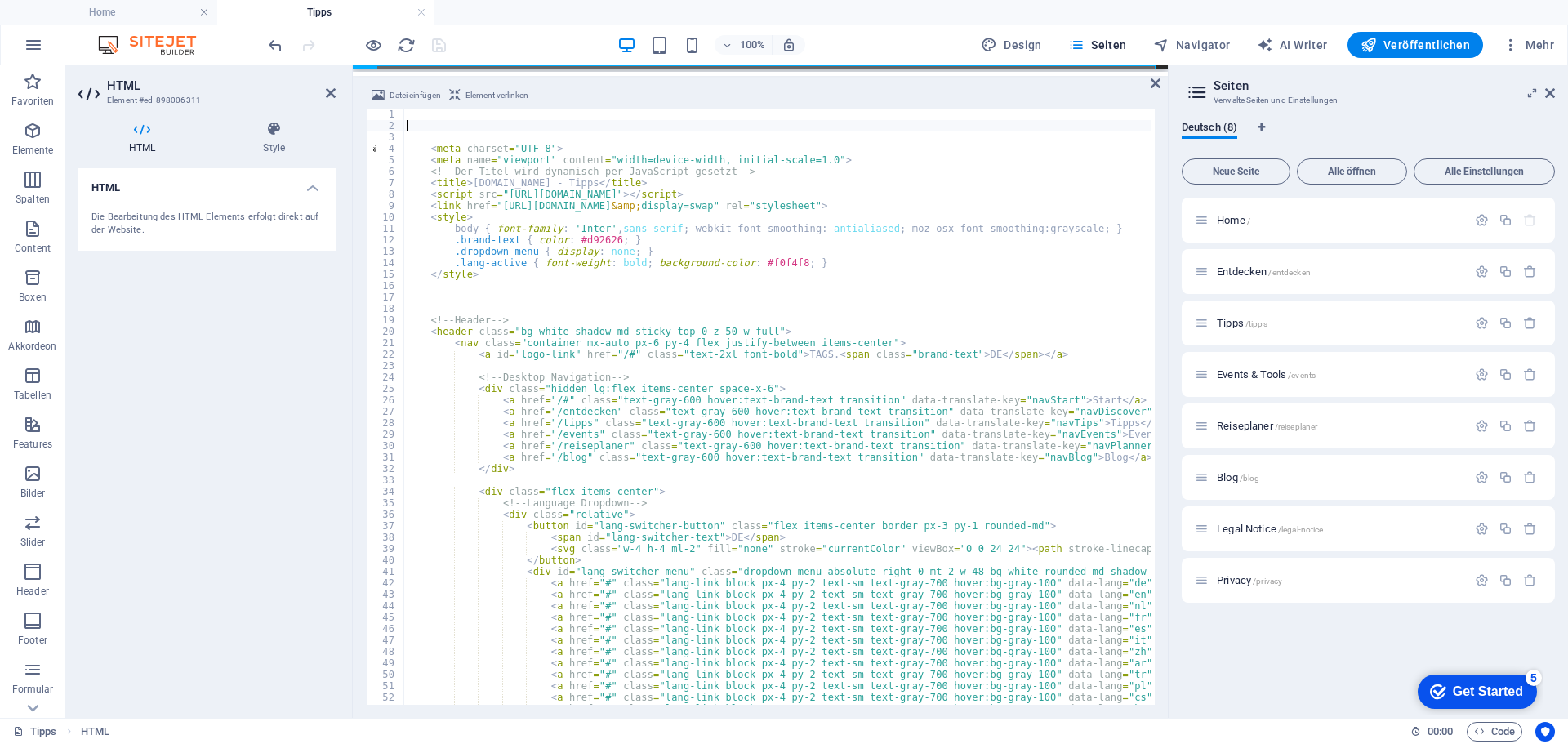
type textarea "<!-- Die Sprache wird dynamisch per JavaScript gesetzt -->"
click at [517, 42] on div "100% Design Seiten Navigator AI Writer Veröffentlichen Mehr" at bounding box center [912, 45] width 1295 height 26
click at [442, 46] on icon "save" at bounding box center [439, 45] width 19 height 19
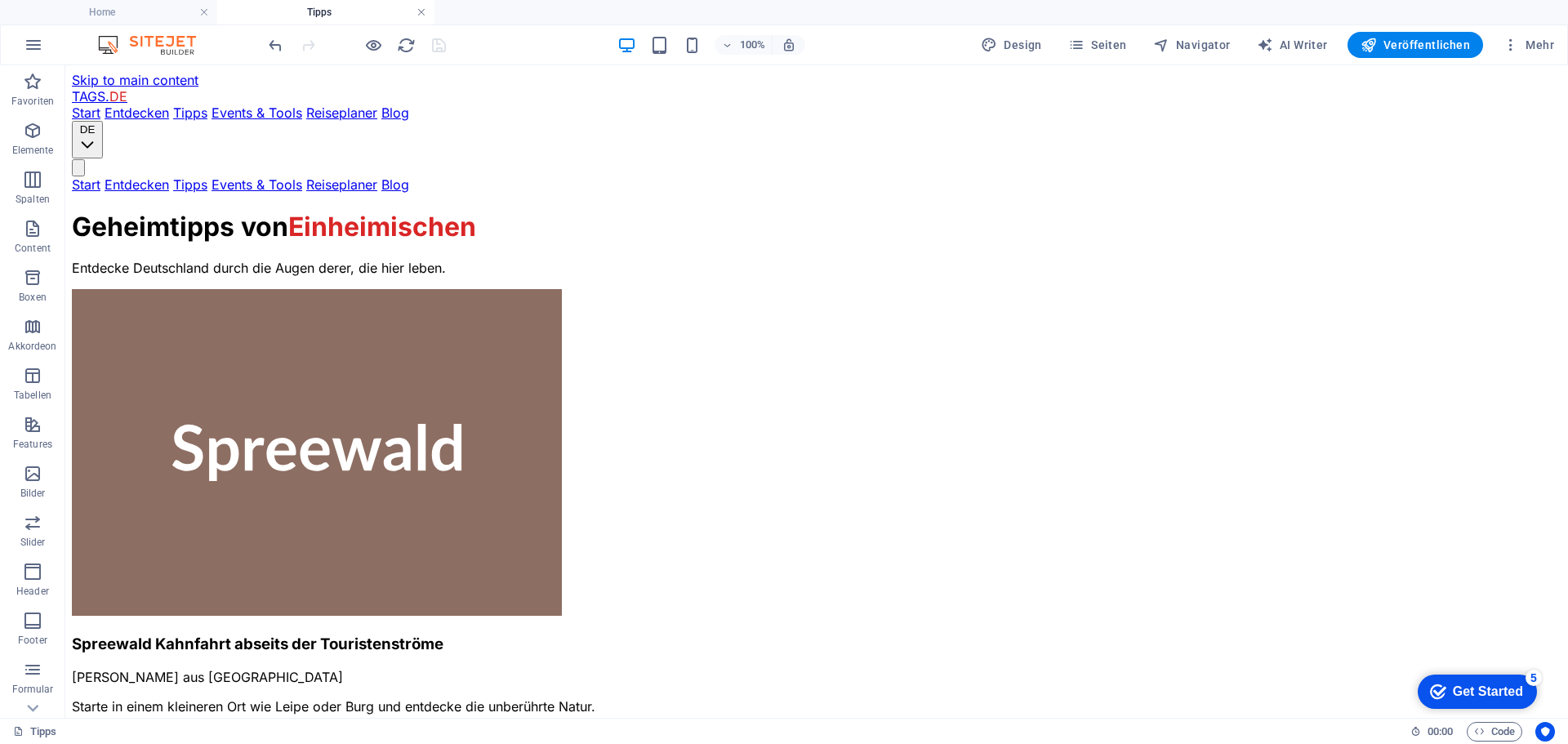
click at [424, 8] on link at bounding box center [421, 12] width 9 height 16
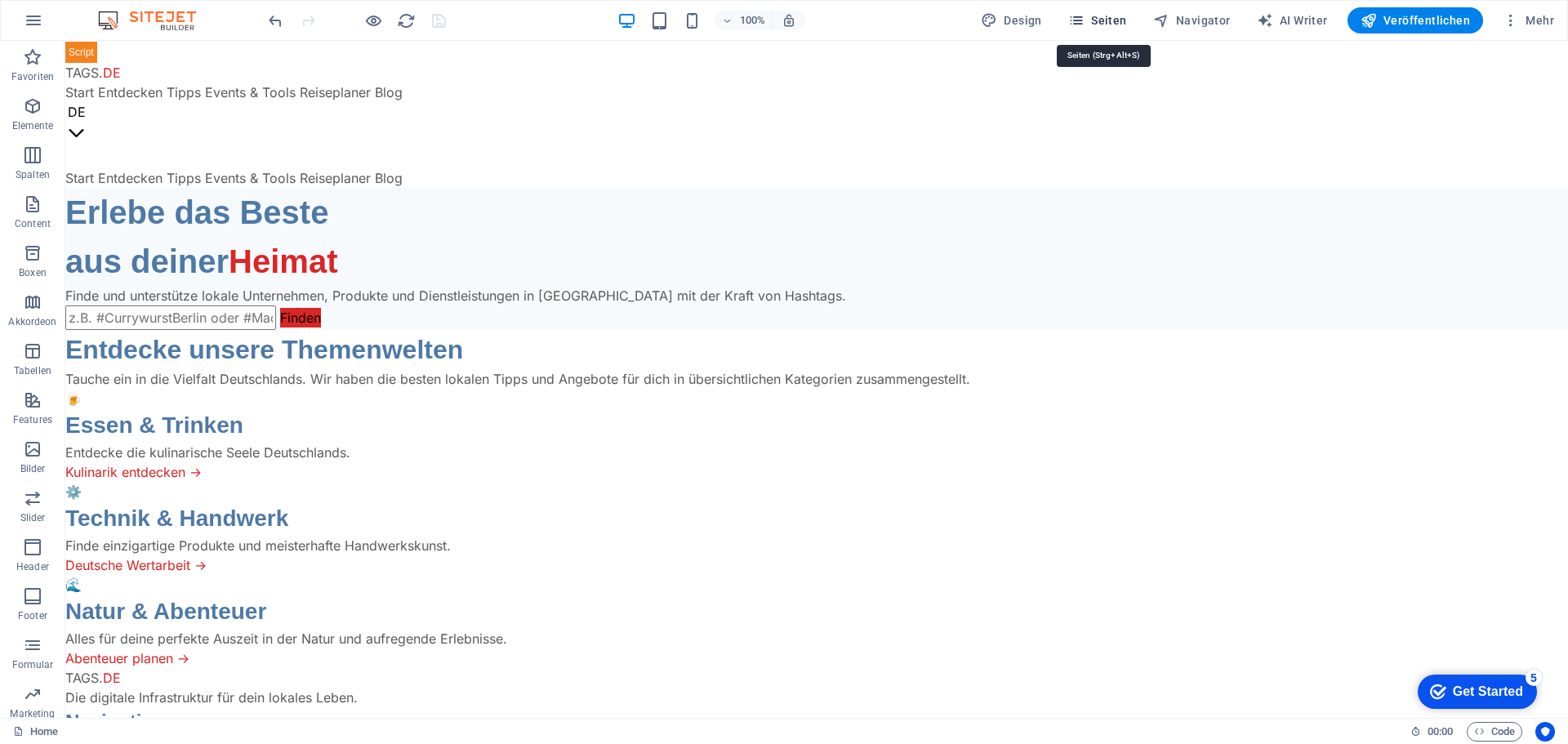
click at [1115, 27] on span "Seiten" at bounding box center [1097, 20] width 59 height 16
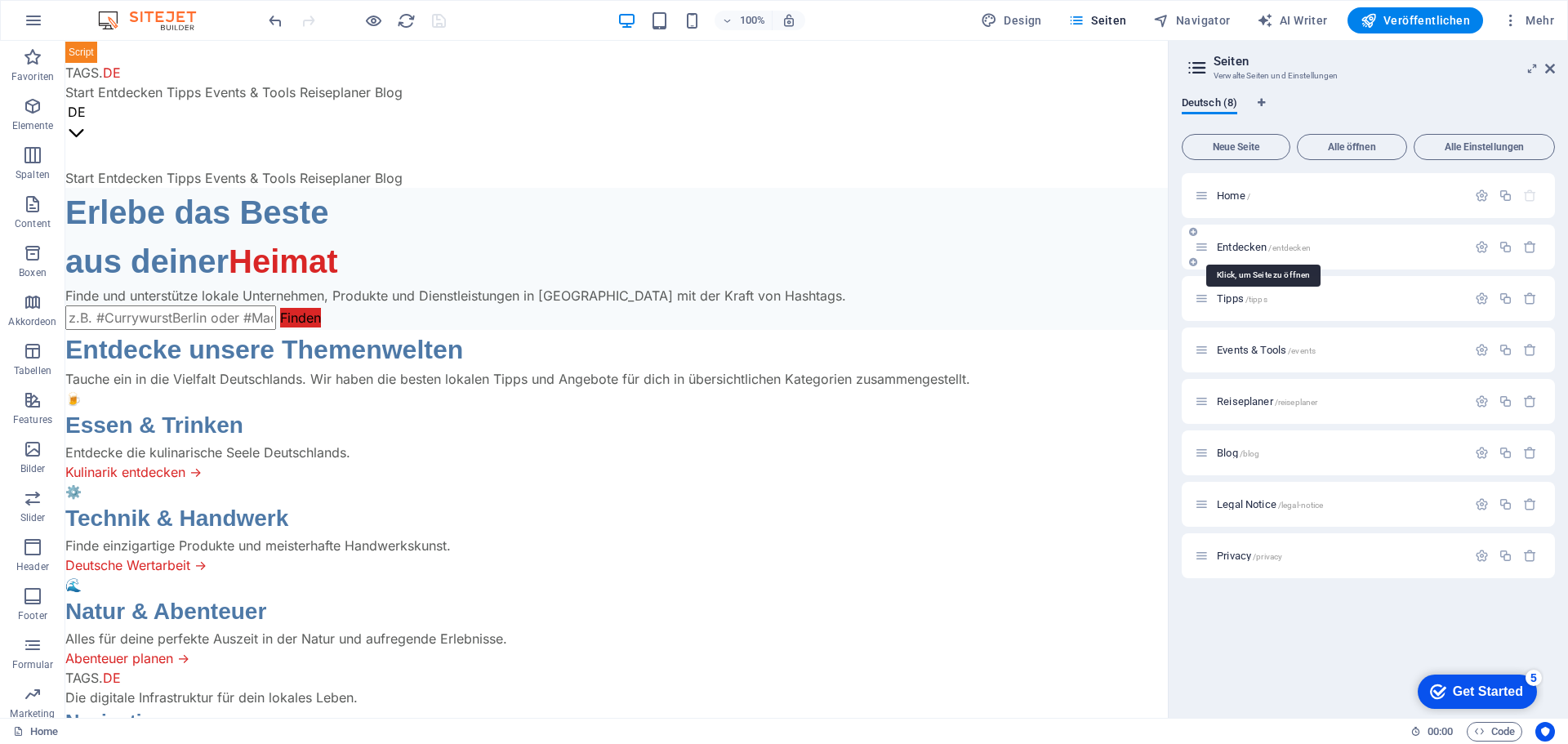
click at [1222, 245] on span "Entdecken /entdecken" at bounding box center [1264, 246] width 94 height 12
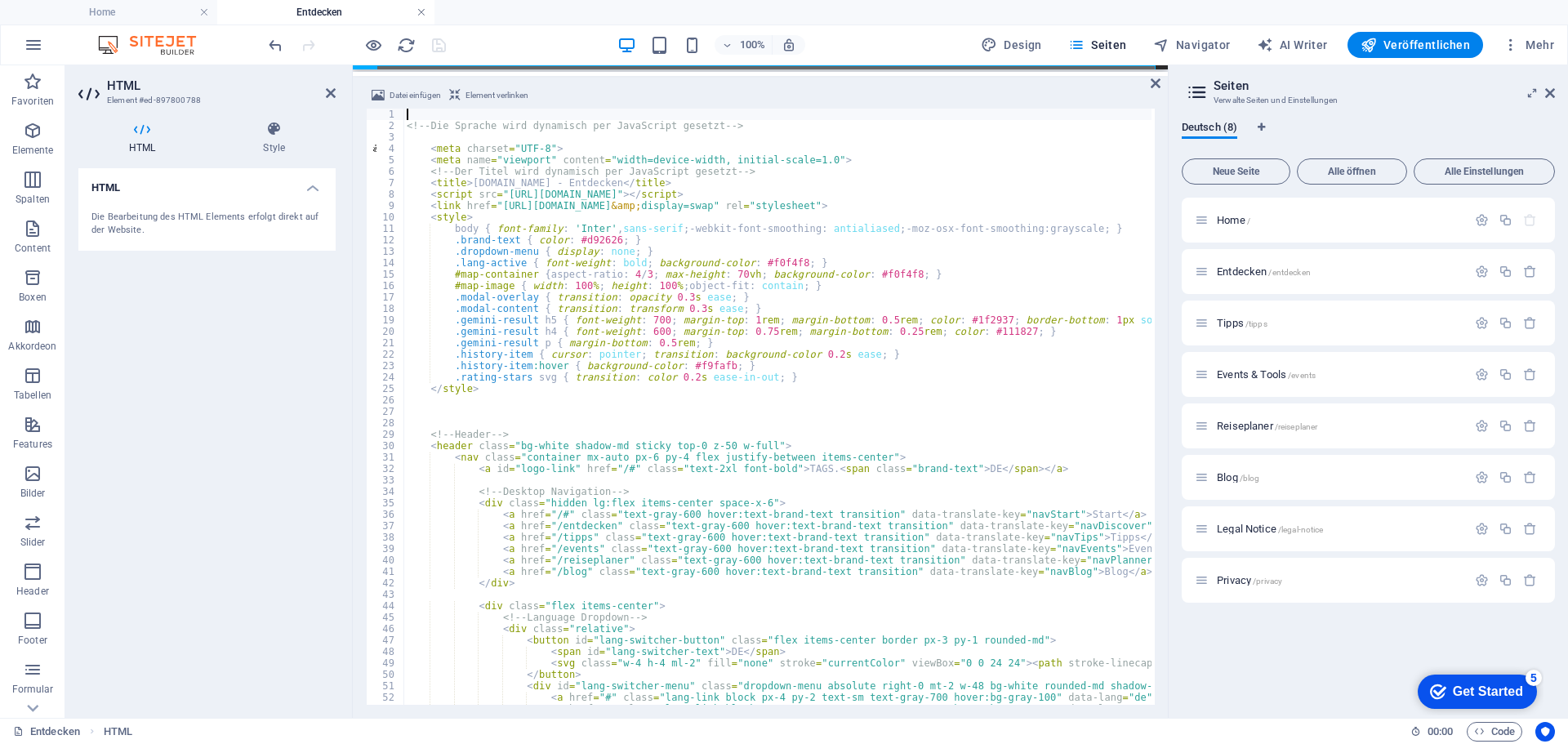
click at [423, 10] on link at bounding box center [421, 12] width 9 height 16
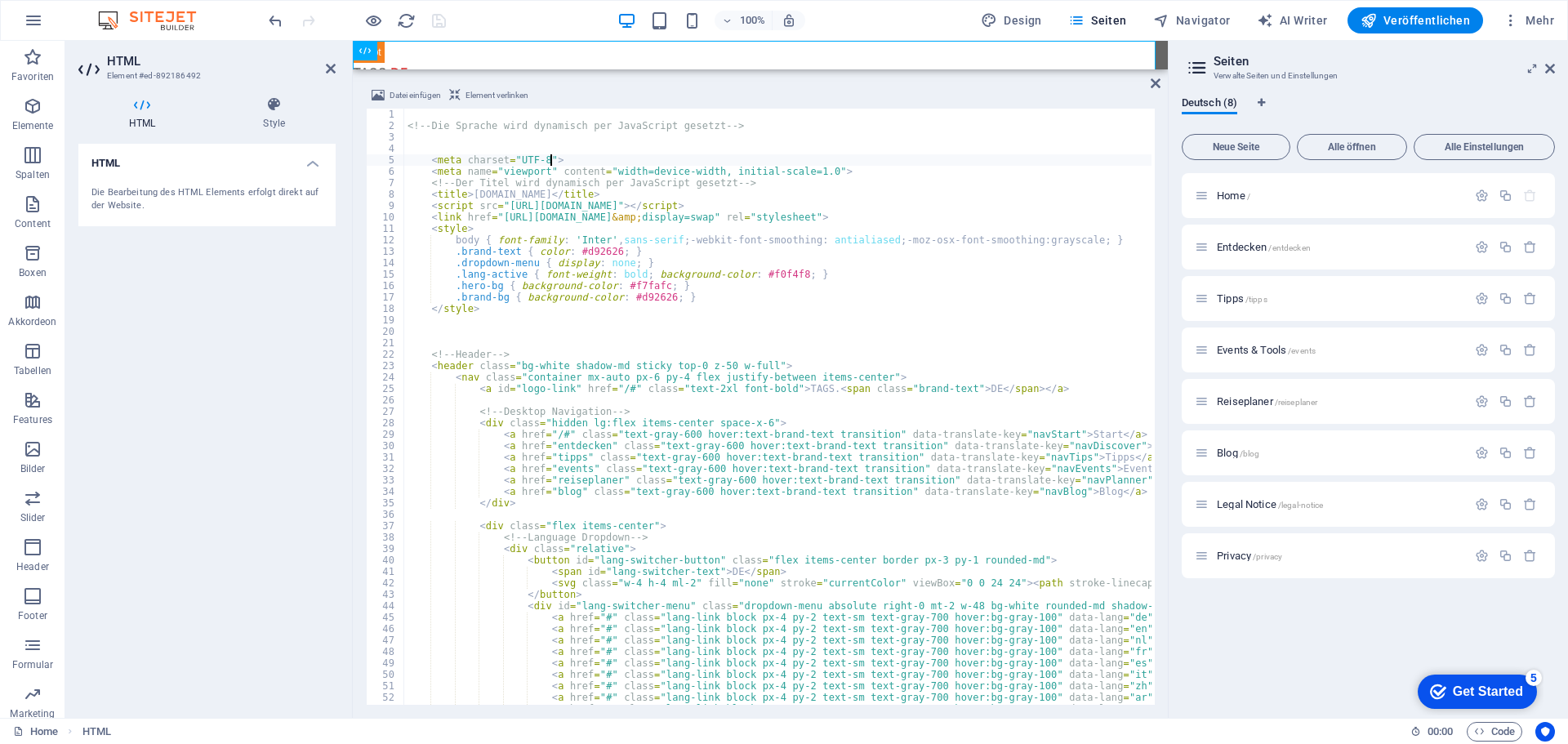
type textarea "<meta charset="UTF-8">"
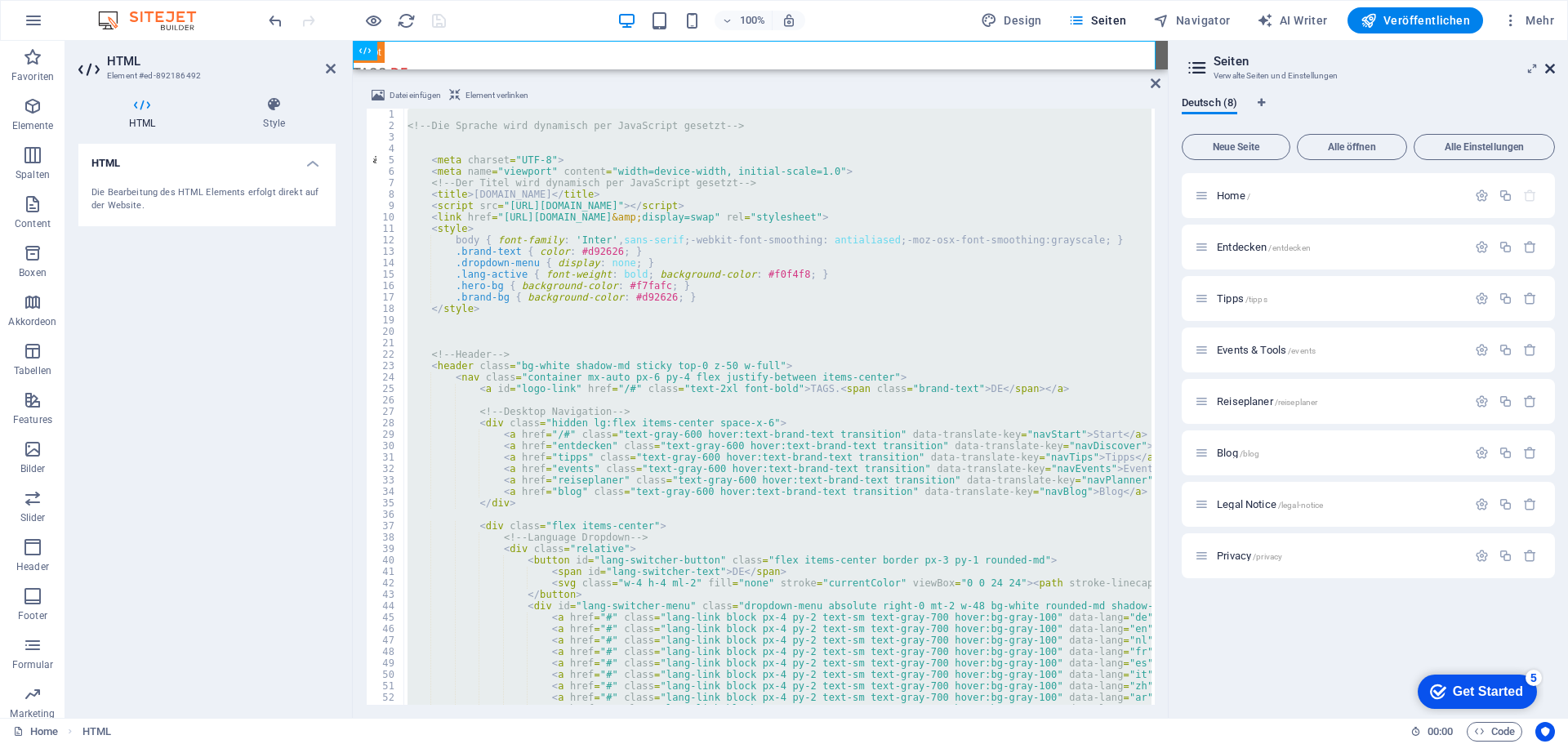
drag, startPoint x: 1199, startPoint y: 24, endPoint x: 1553, endPoint y: 65, distance: 356.4
click at [1553, 65] on icon at bounding box center [1550, 68] width 9 height 13
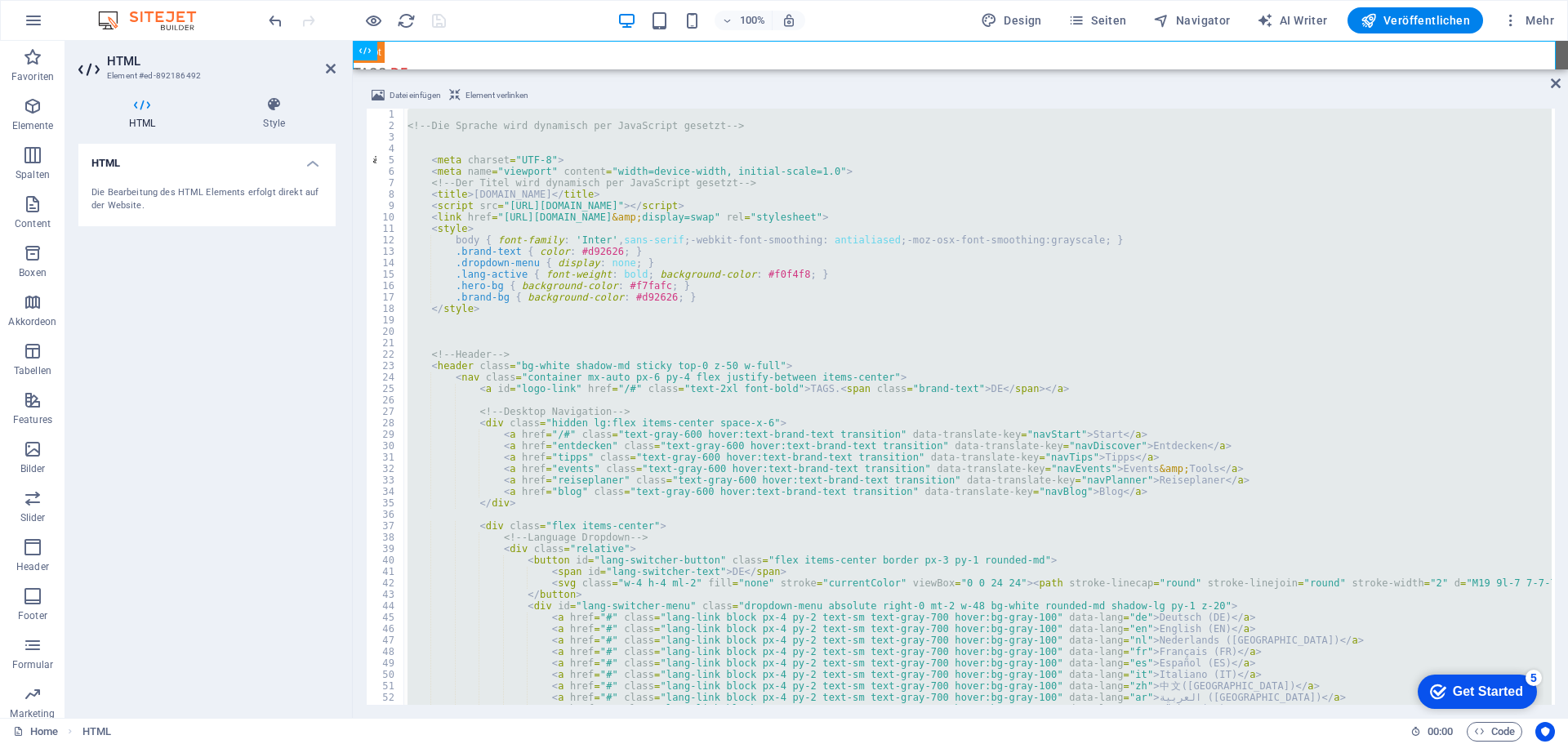
click at [1204, 118] on div "<!-- Die Sprache wird dynamisch per JavaScript gesetzt --> < meta charset = "UT…" at bounding box center [978, 406] width 1148 height 596
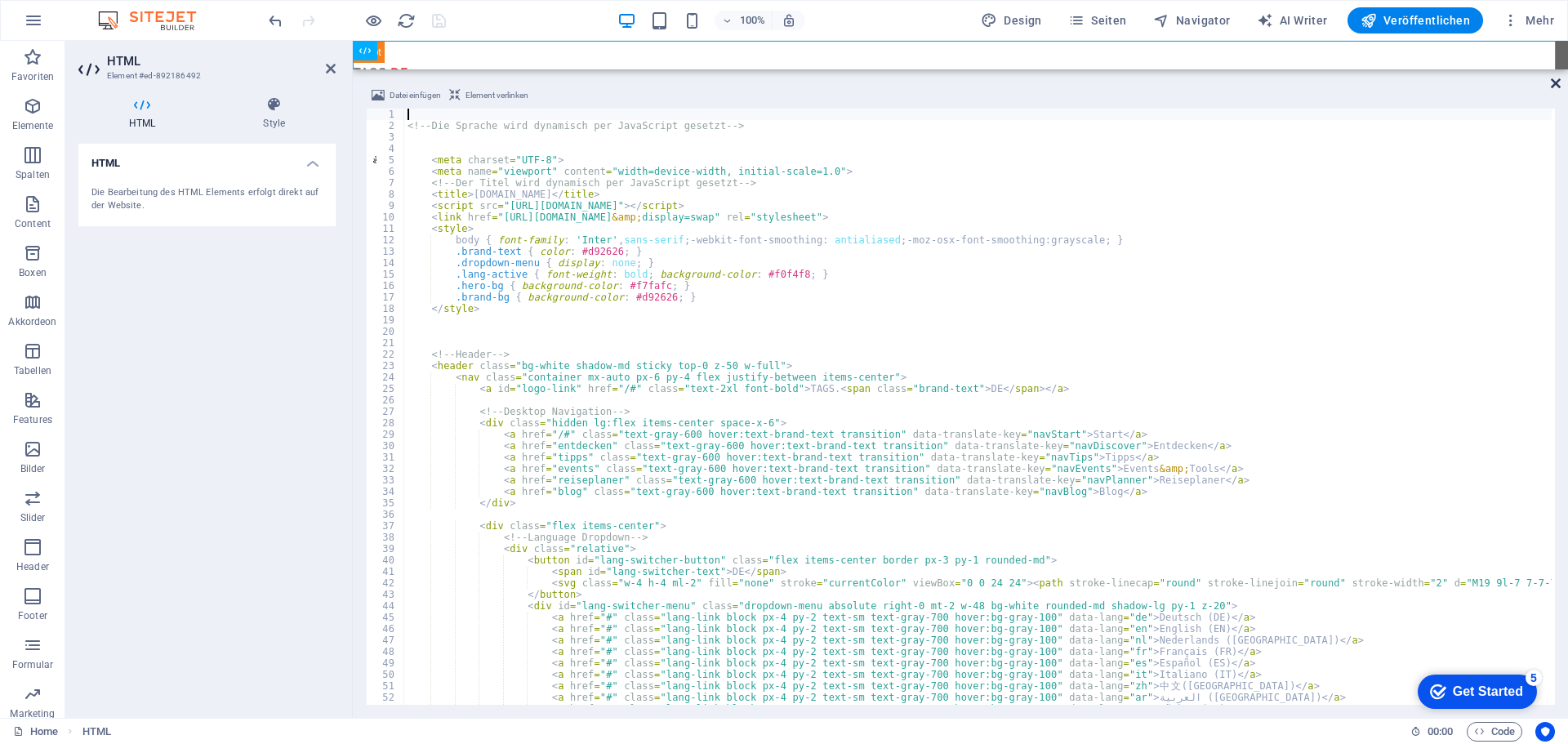
click at [1557, 88] on icon at bounding box center [1556, 83] width 9 height 13
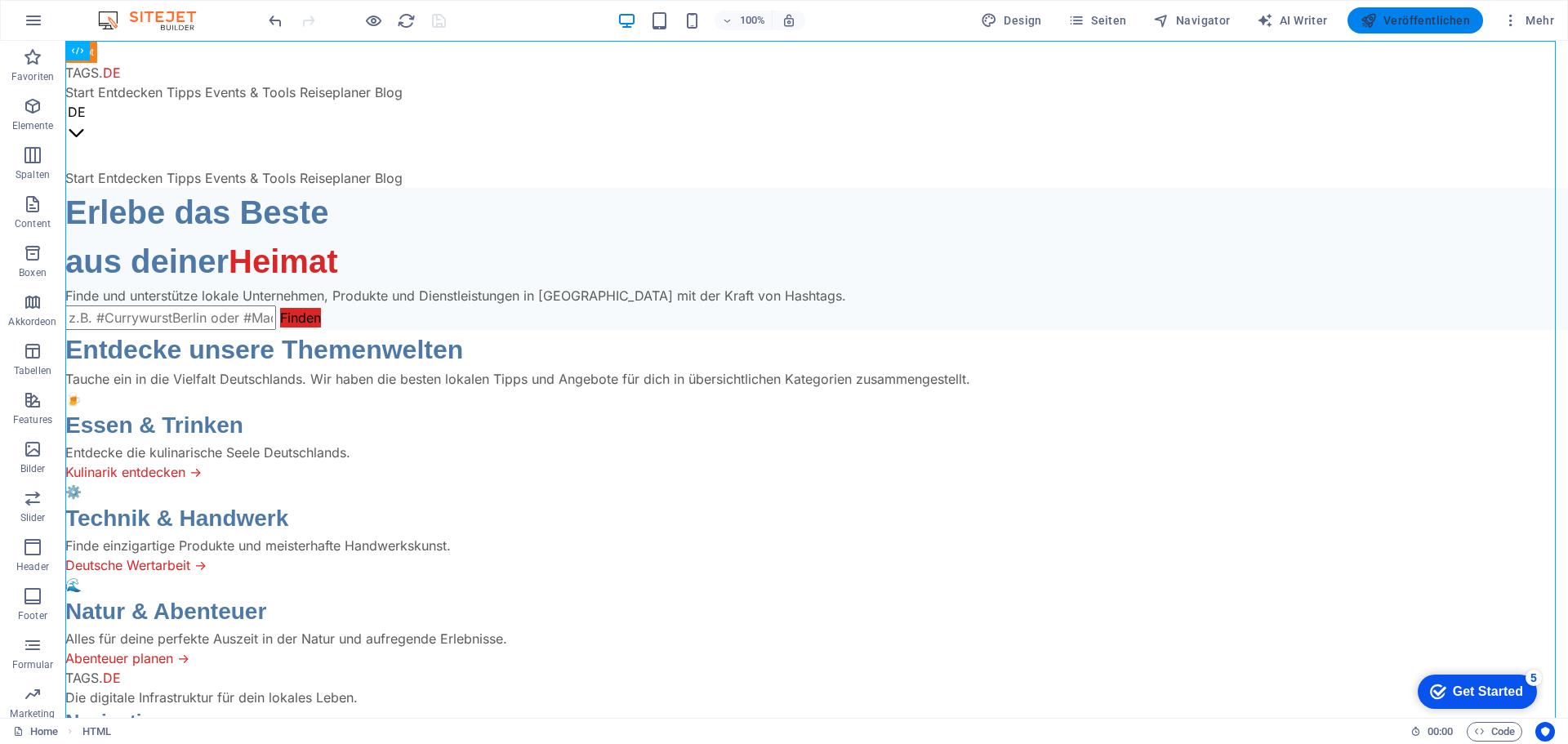
click at [1418, 19] on span "Veröffentlichen" at bounding box center [1415, 20] width 109 height 16
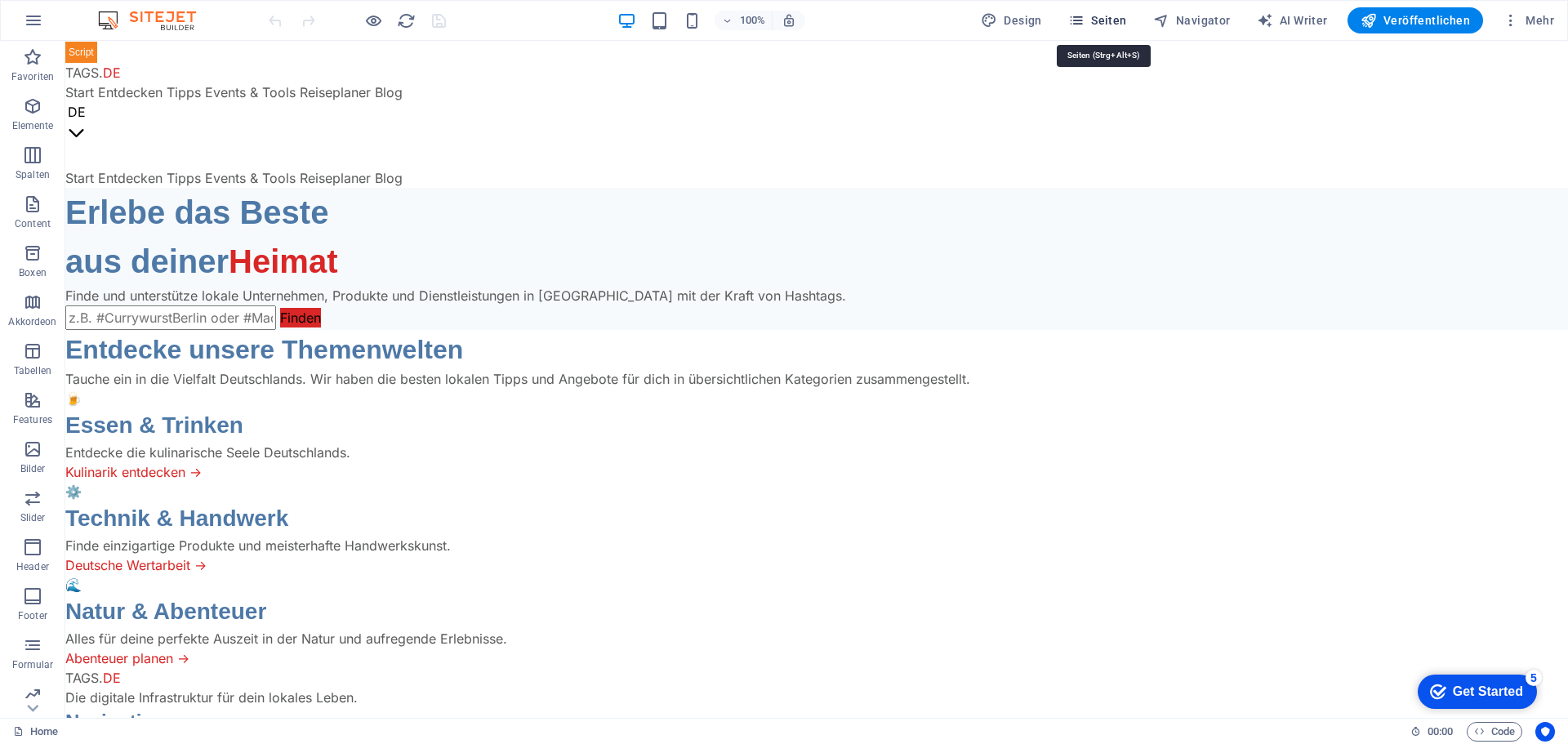
click at [1121, 22] on span "Seiten" at bounding box center [1097, 20] width 59 height 16
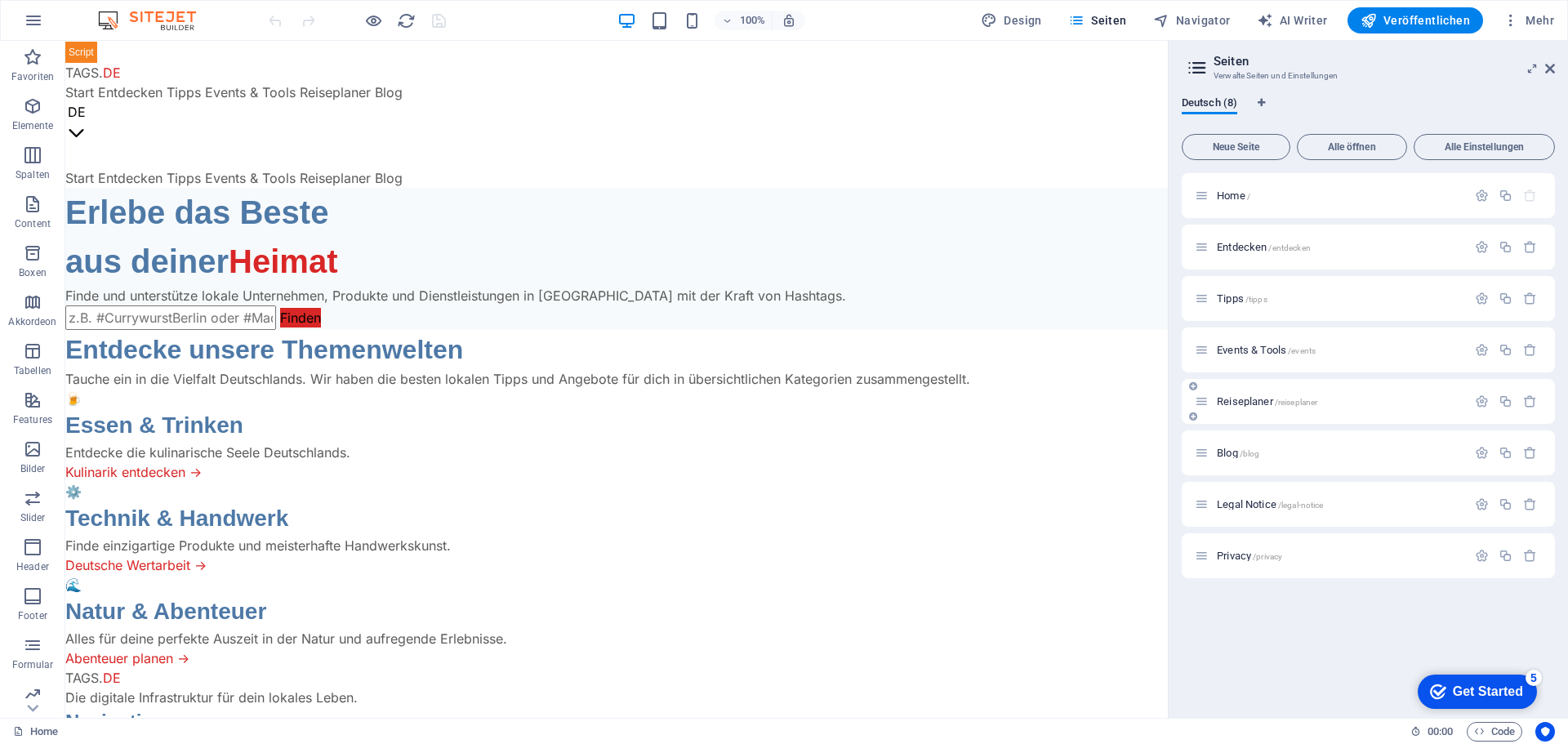
click at [1264, 397] on span "Reiseplaner /reiseplaner" at bounding box center [1267, 400] width 101 height 12
